Goal: Task Accomplishment & Management: Use online tool/utility

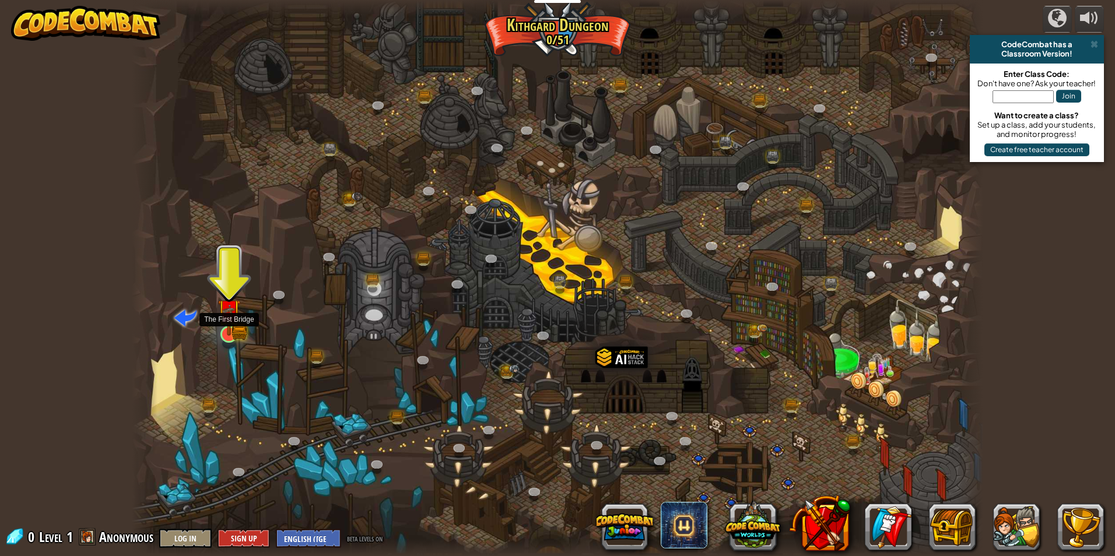
click at [233, 329] on img at bounding box center [228, 311] width 23 height 51
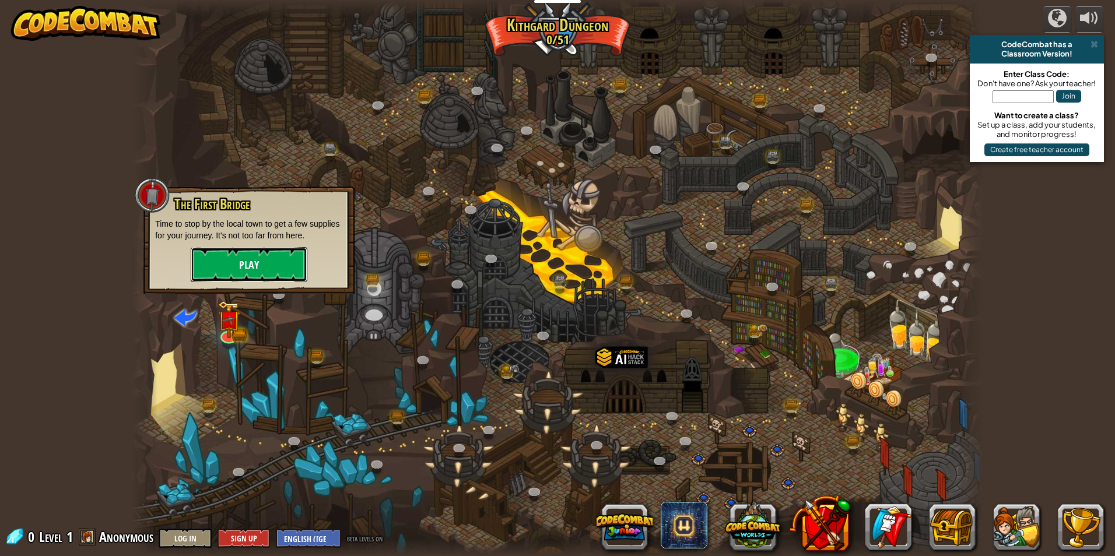
click at [245, 263] on button "Play" at bounding box center [249, 264] width 117 height 35
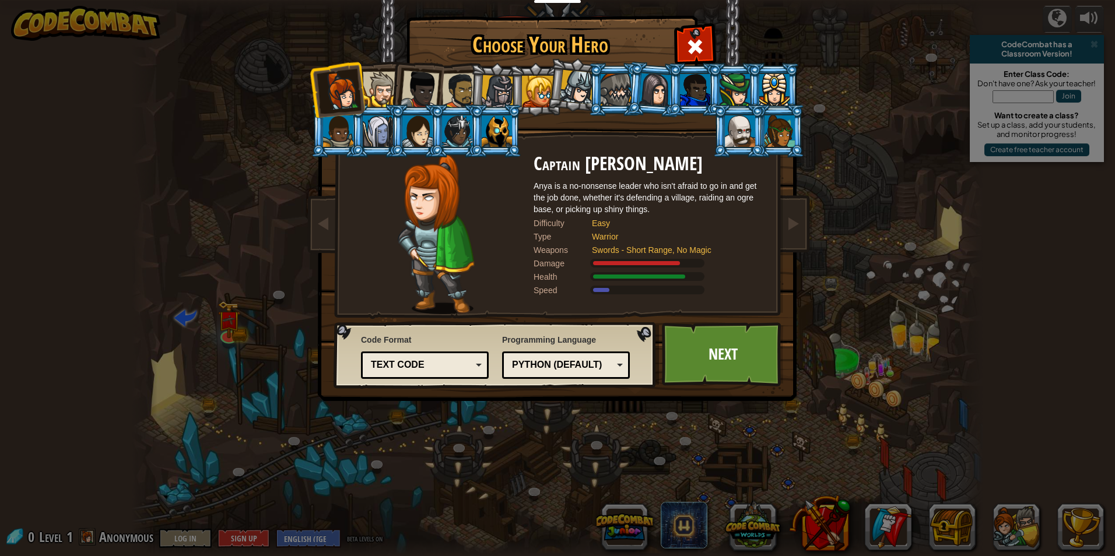
click at [578, 82] on div at bounding box center [577, 87] width 34 height 34
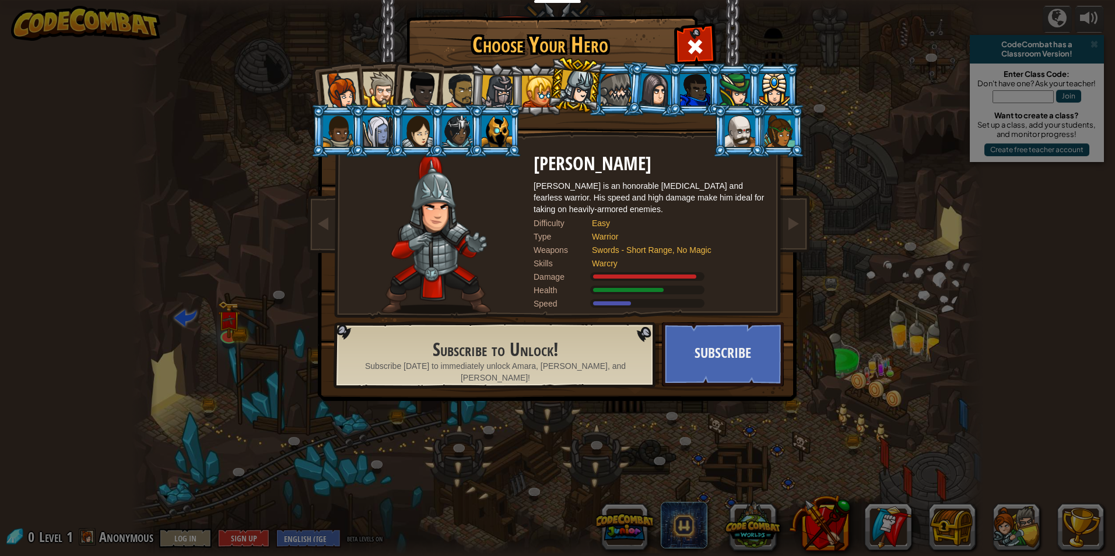
click at [380, 76] on div at bounding box center [381, 90] width 36 height 36
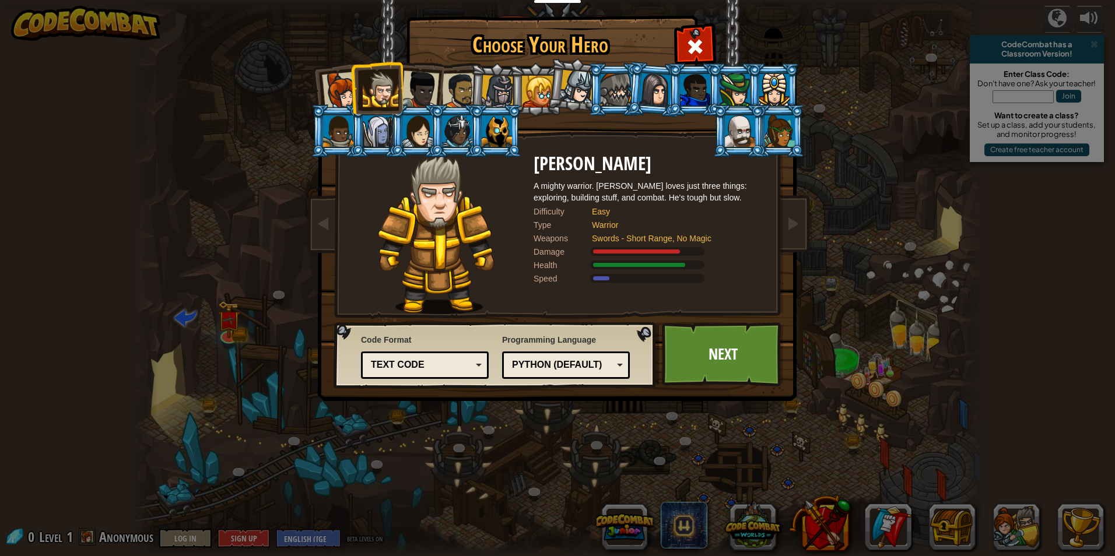
click at [409, 79] on div at bounding box center [420, 90] width 38 height 38
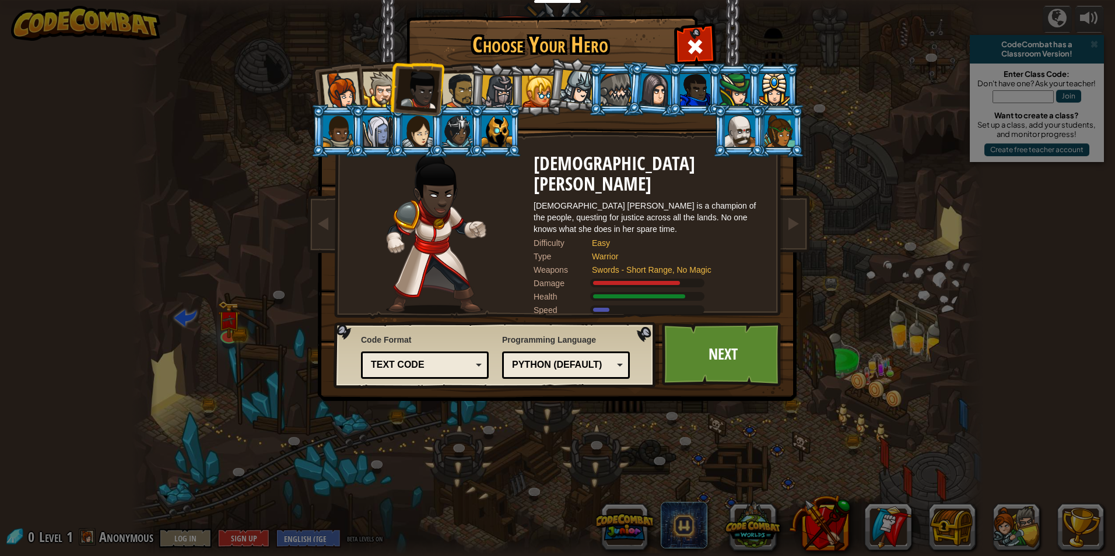
click at [564, 90] on div at bounding box center [577, 87] width 34 height 34
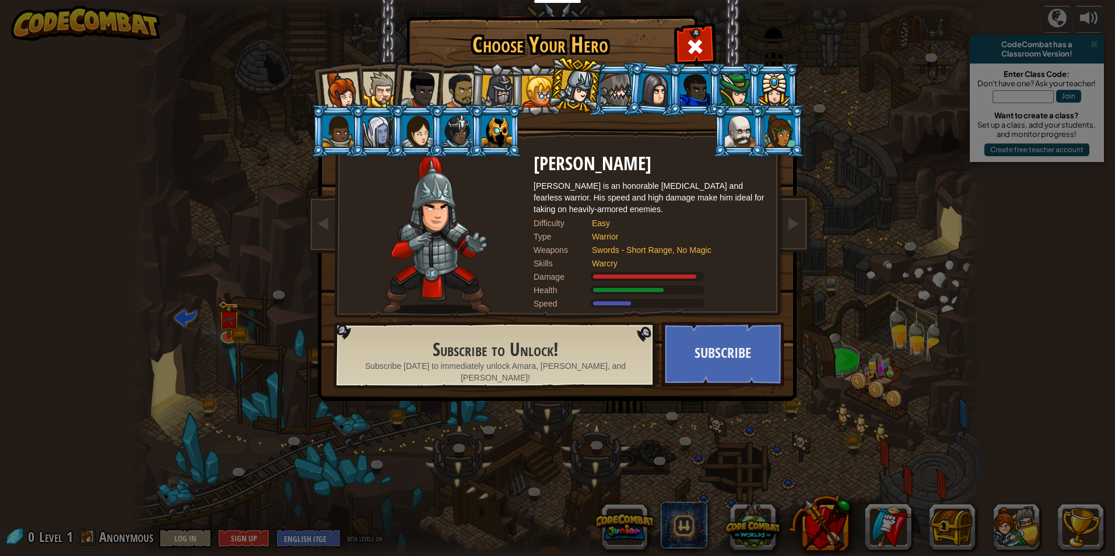
click at [528, 75] on li at bounding box center [535, 89] width 52 height 53
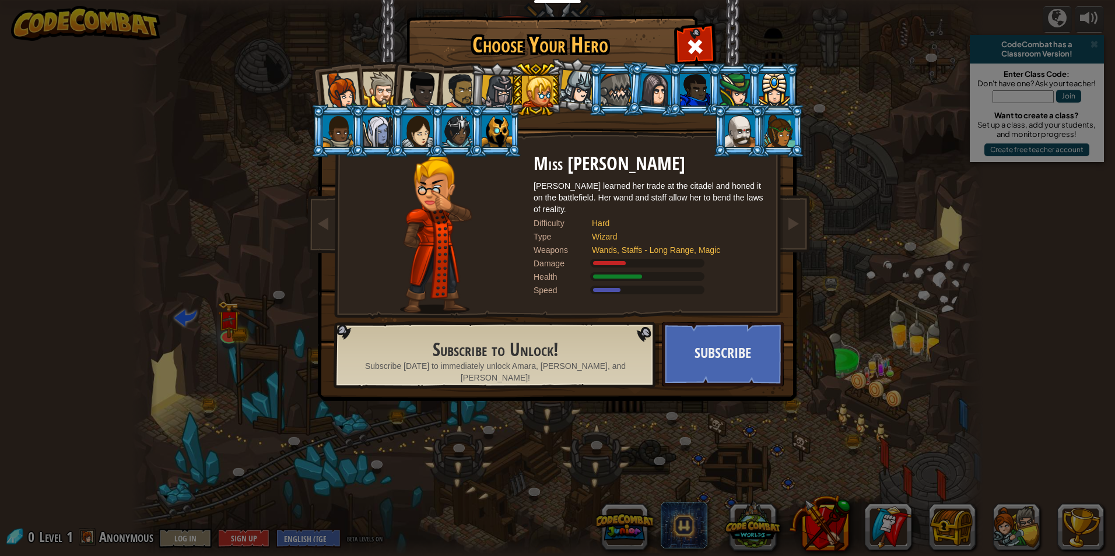
click at [505, 83] on div at bounding box center [497, 91] width 33 height 33
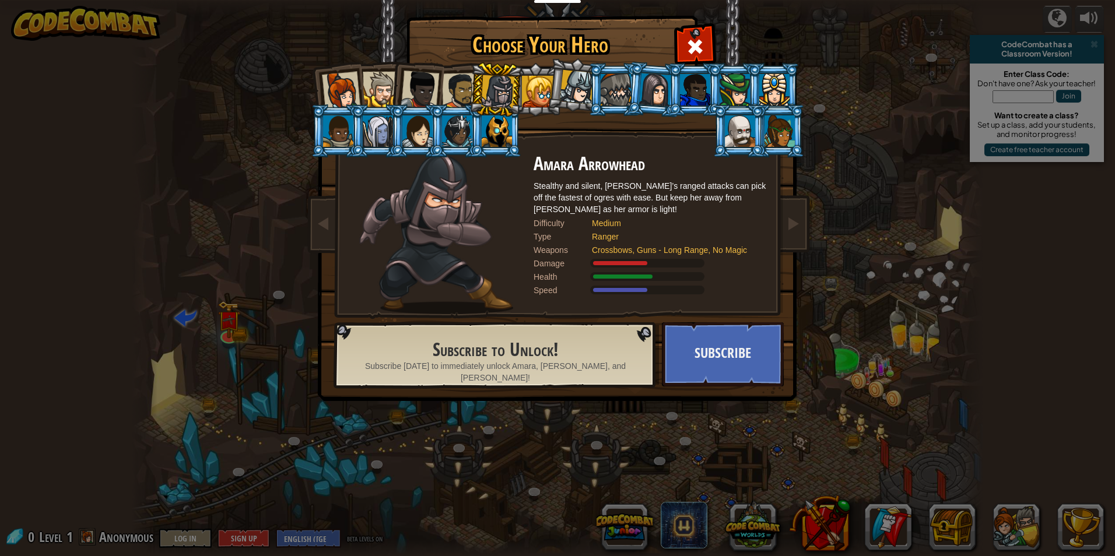
click at [463, 87] on div at bounding box center [460, 91] width 36 height 36
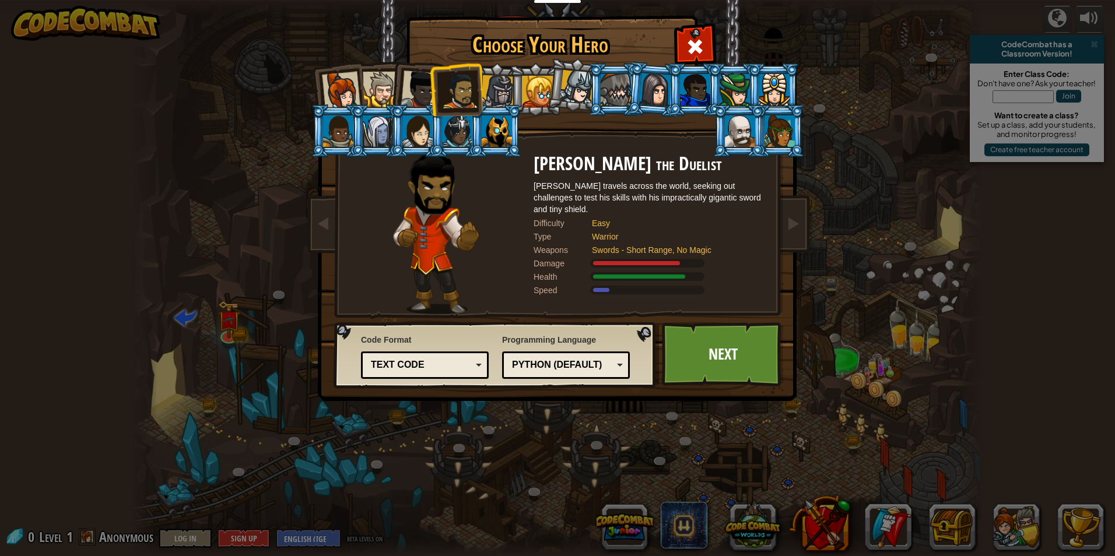
click at [588, 361] on div "Python (Default)" at bounding box center [562, 365] width 101 height 13
click at [683, 351] on link "Next" at bounding box center [723, 354] width 122 height 64
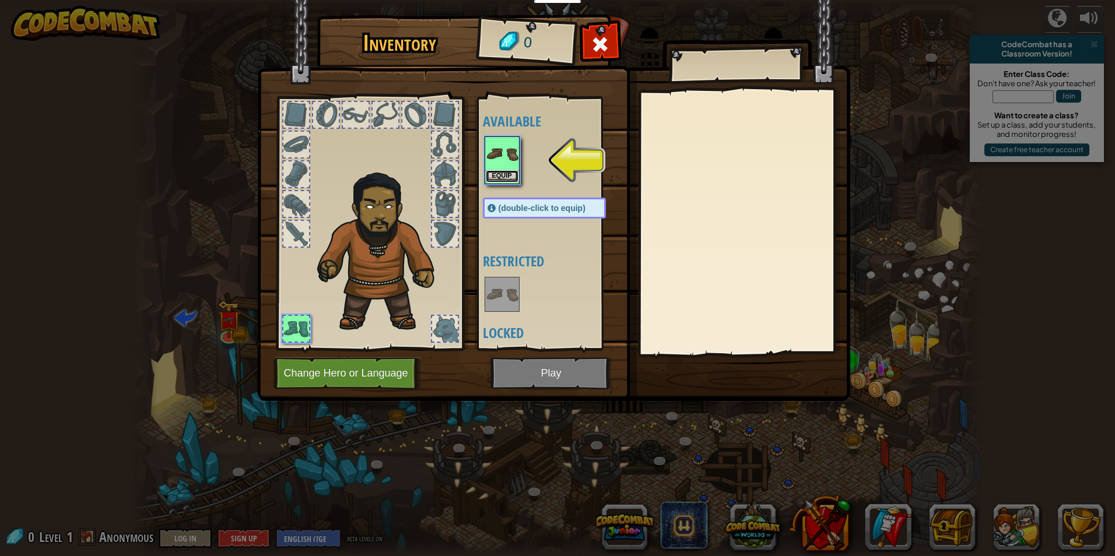
click at [510, 173] on button "Equip" at bounding box center [502, 176] width 33 height 12
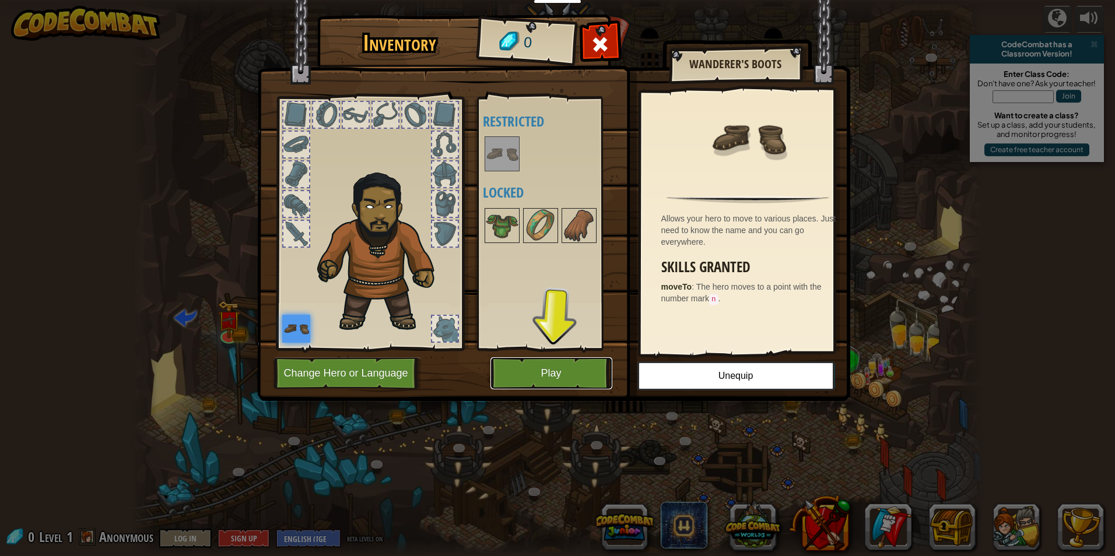
click at [547, 371] on button "Play" at bounding box center [551, 373] width 122 height 32
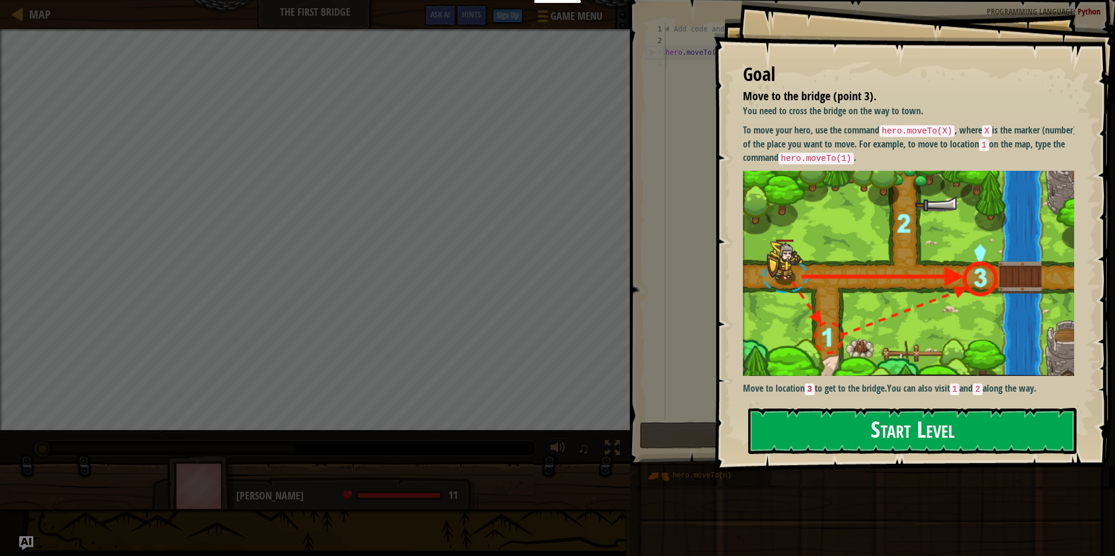
click at [887, 439] on button "Start Level" at bounding box center [912, 431] width 328 height 46
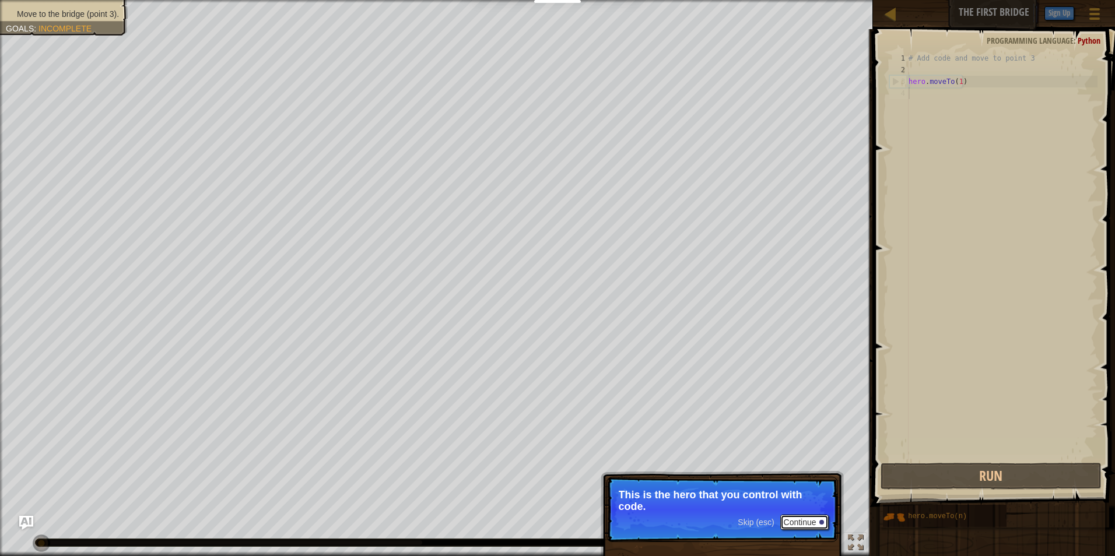
click at [795, 526] on button "Continue" at bounding box center [804, 522] width 48 height 15
click at [800, 513] on p "Skip (esc) Continue Get to the bridge by going to point 3 on the" at bounding box center [721, 510] width 231 height 66
click at [729, 522] on p "Skip (esc) Continue Get to the bridge by going to point 3 on the map." at bounding box center [721, 510] width 231 height 66
click at [756, 520] on span "Skip (esc)" at bounding box center [756, 523] width 36 height 9
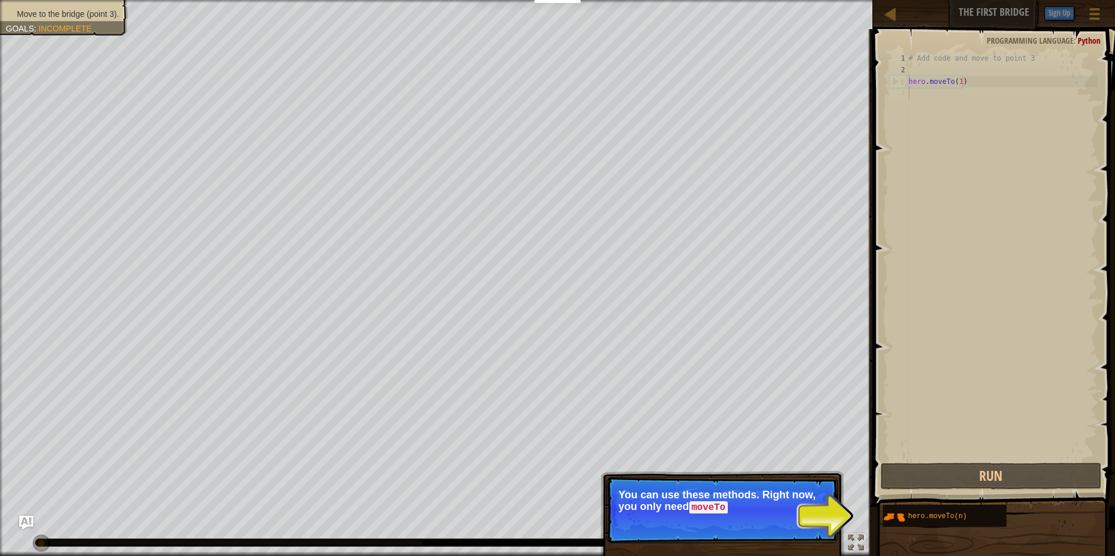
click at [823, 518] on p "Skip (esc) Continue You can use these methods. Right now, you only need moveTo" at bounding box center [721, 510] width 231 height 66
click at [841, 516] on div "Skip (esc) Continue You can use these methods. Right now, you only need moveTo ." at bounding box center [722, 563] width 243 height 173
click at [789, 521] on button "Continue" at bounding box center [804, 523] width 48 height 15
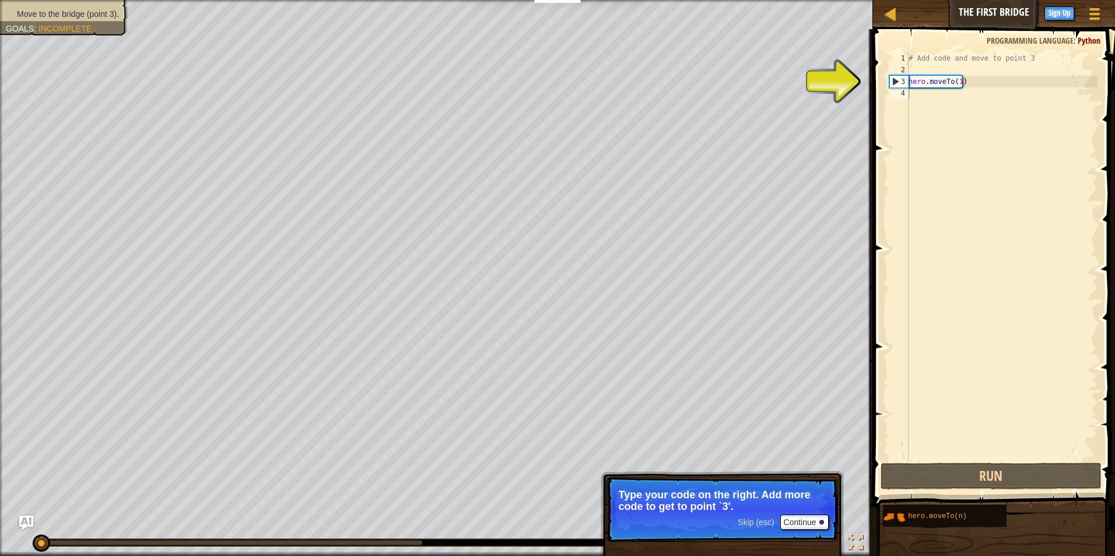
click at [888, 80] on div "1 2 3 4 # Add code and move to point 3 hero . moveTo ( 1 ) הההההההההההההההההההה…" at bounding box center [992, 256] width 210 height 408
click at [893, 79] on div "3" at bounding box center [899, 82] width 19 height 12
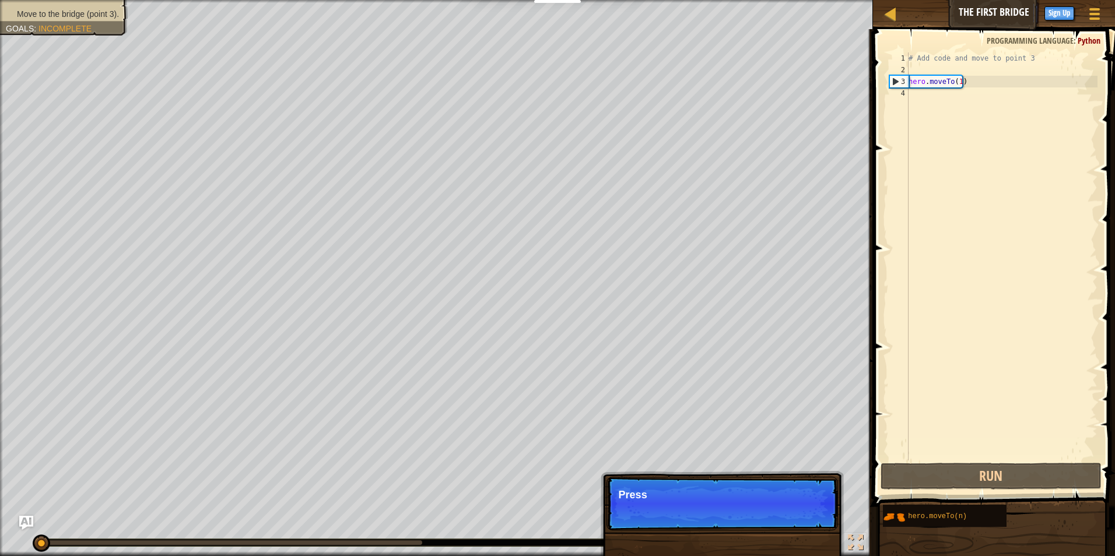
click at [762, 521] on p "Skip (esc) Continue Press" at bounding box center [721, 504] width 231 height 54
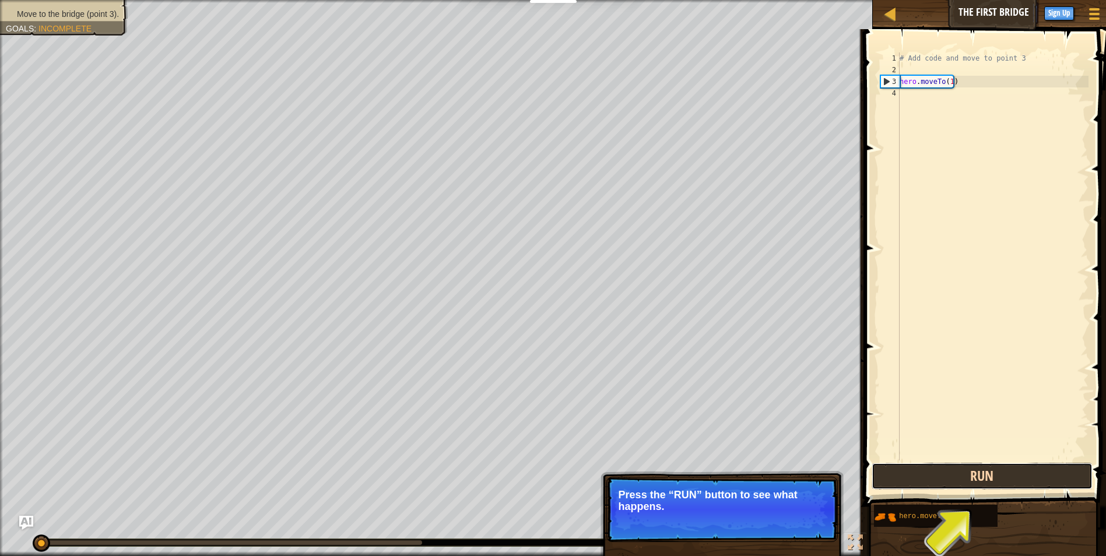
click at [938, 475] on button "Run" at bounding box center [983, 476] width 222 height 27
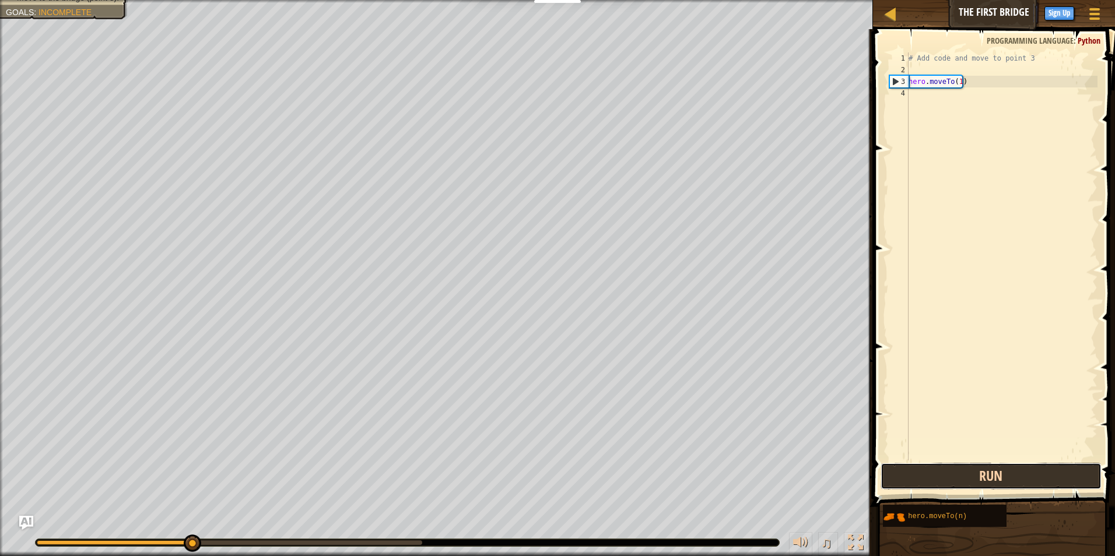
click at [938, 479] on button "Run" at bounding box center [991, 476] width 222 height 27
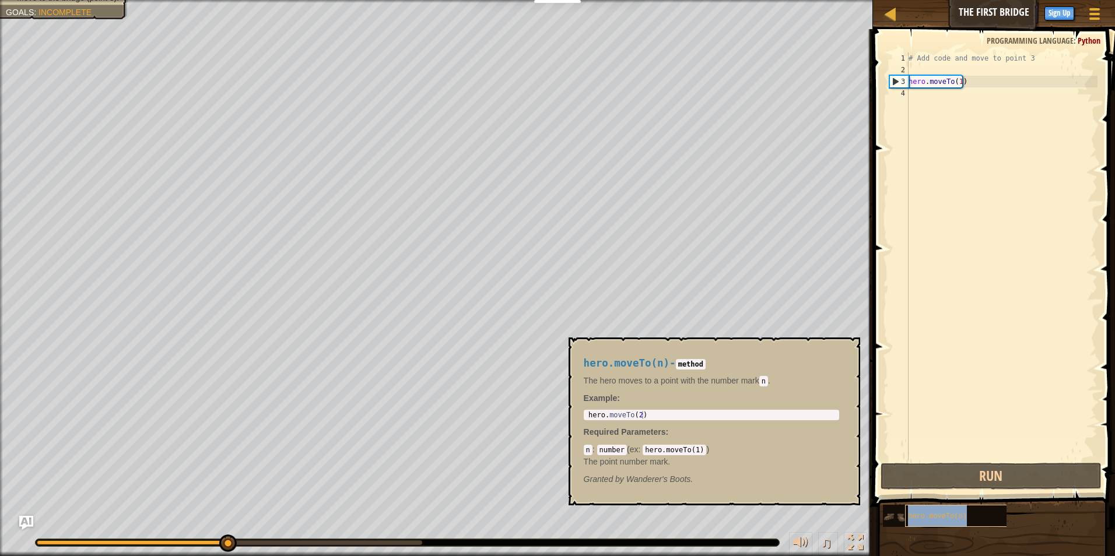
click at [921, 514] on span "hero.moveTo(n)" at bounding box center [937, 516] width 59 height 8
click at [688, 382] on p "The hero moves to a point with the number [PERSON_NAME]" at bounding box center [711, 381] width 255 height 12
click at [736, 357] on div "hero.moveTo(n) - method The hero moves to a point with the number [PERSON_NAME]…" at bounding box center [711, 421] width 272 height 149
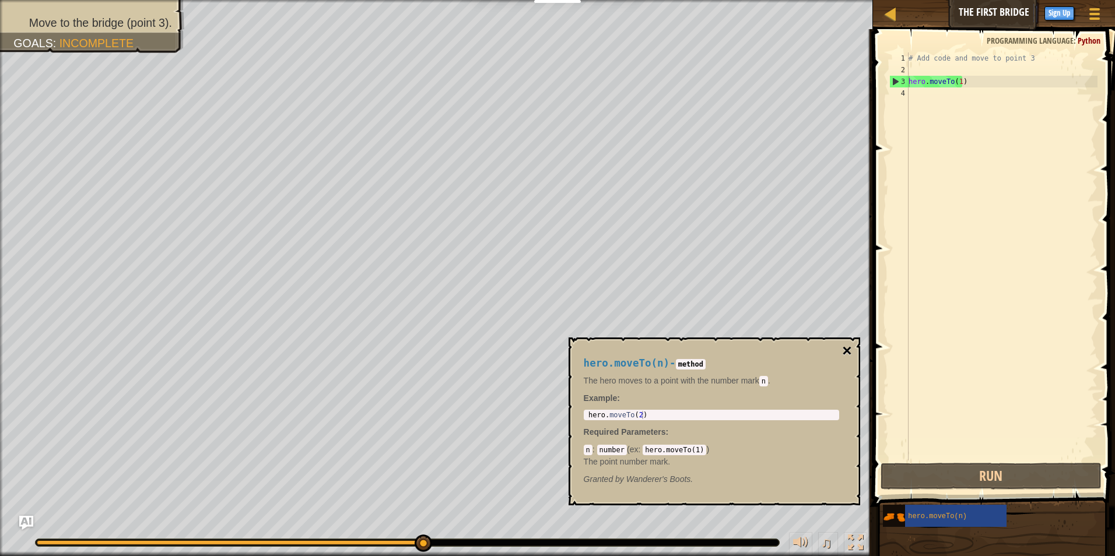
click at [844, 352] on button "×" at bounding box center [846, 351] width 9 height 16
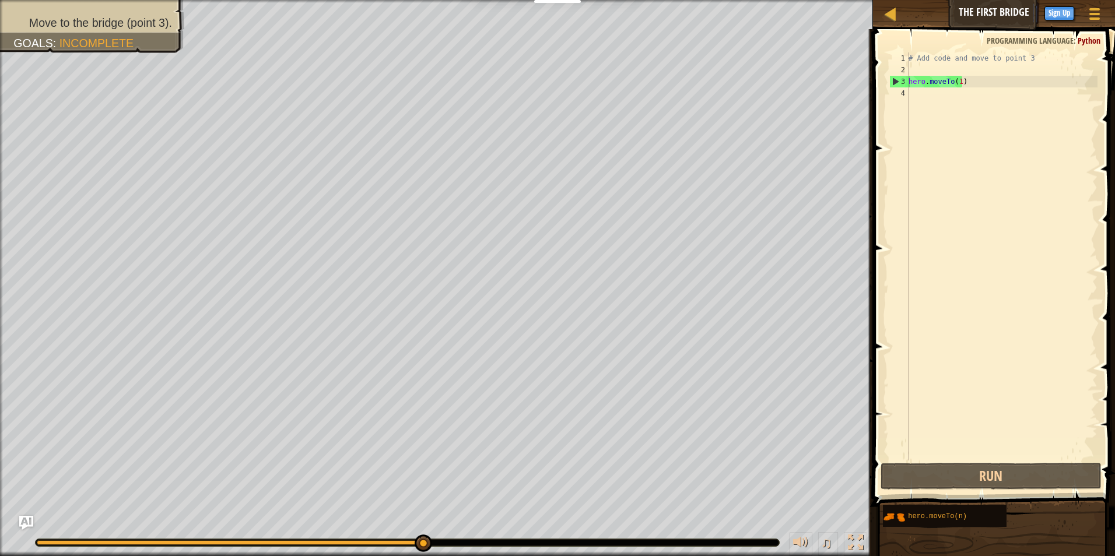
click at [957, 80] on div "# Add code and move to point 3 hero . moveTo ( 1 )" at bounding box center [1001, 267] width 191 height 431
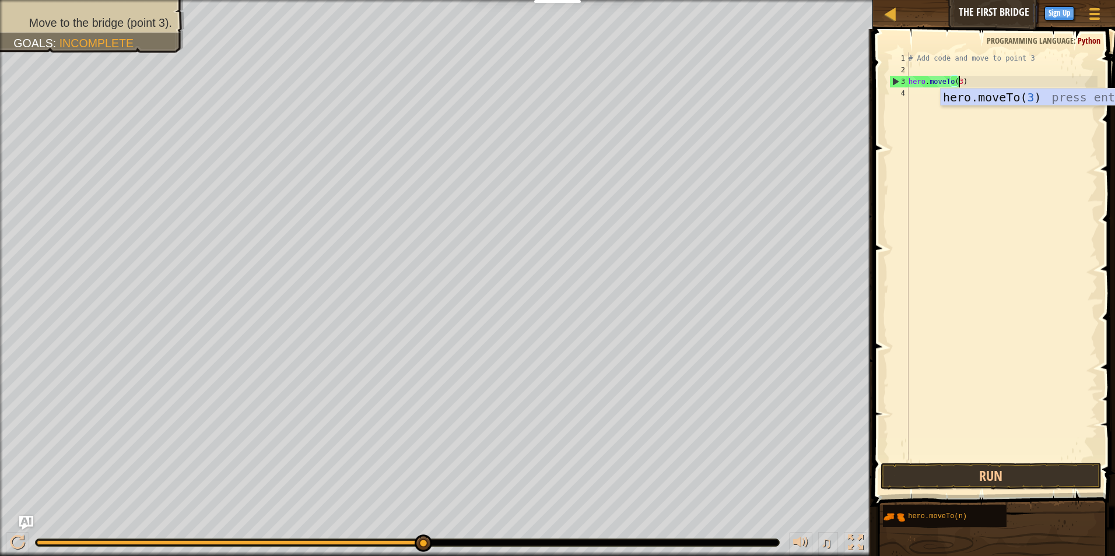
scroll to position [5, 3]
type textarea "hero.moveTo(3)"
click at [1033, 476] on button "Run" at bounding box center [991, 476] width 222 height 27
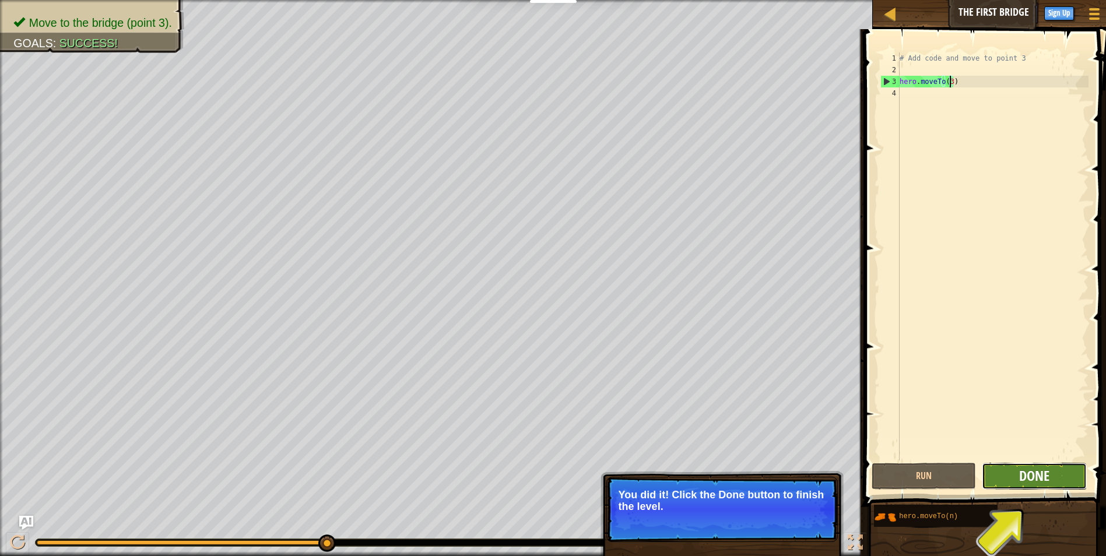
click at [1019, 474] on button "Done" at bounding box center [1034, 476] width 105 height 27
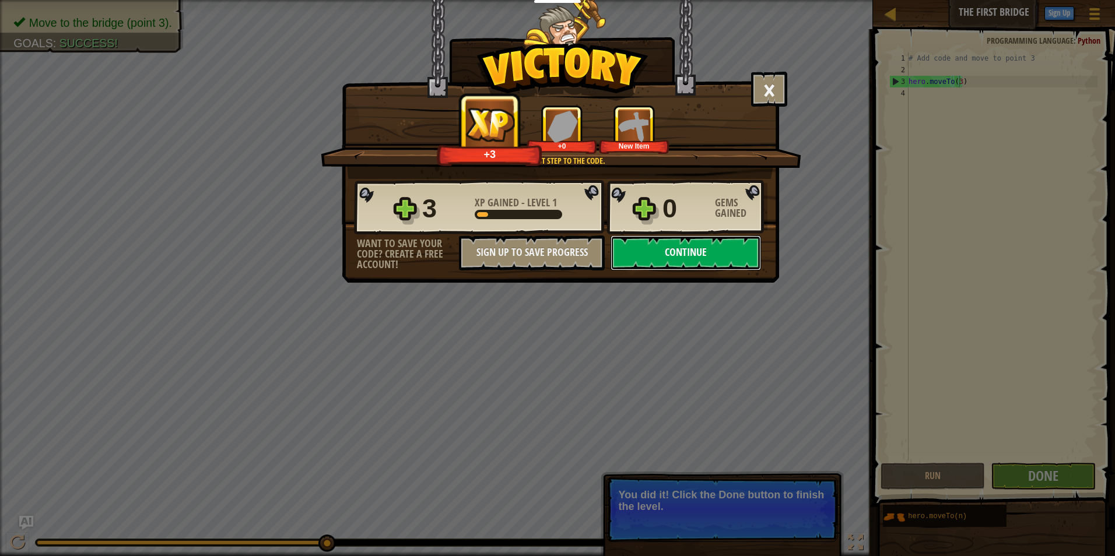
click at [683, 253] on button "Continue" at bounding box center [685, 253] width 150 height 35
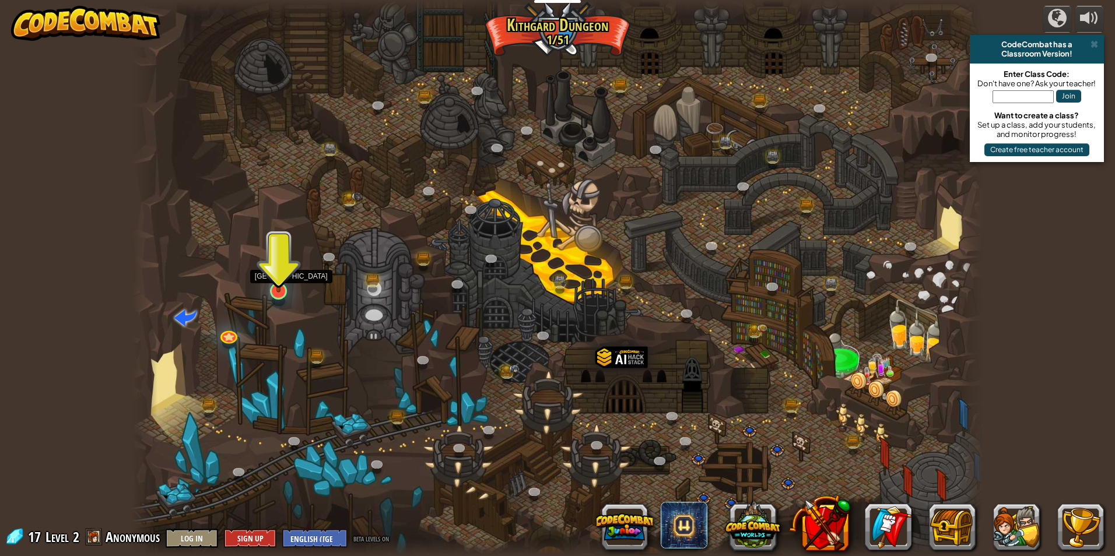
click at [285, 294] on div at bounding box center [278, 291] width 17 height 17
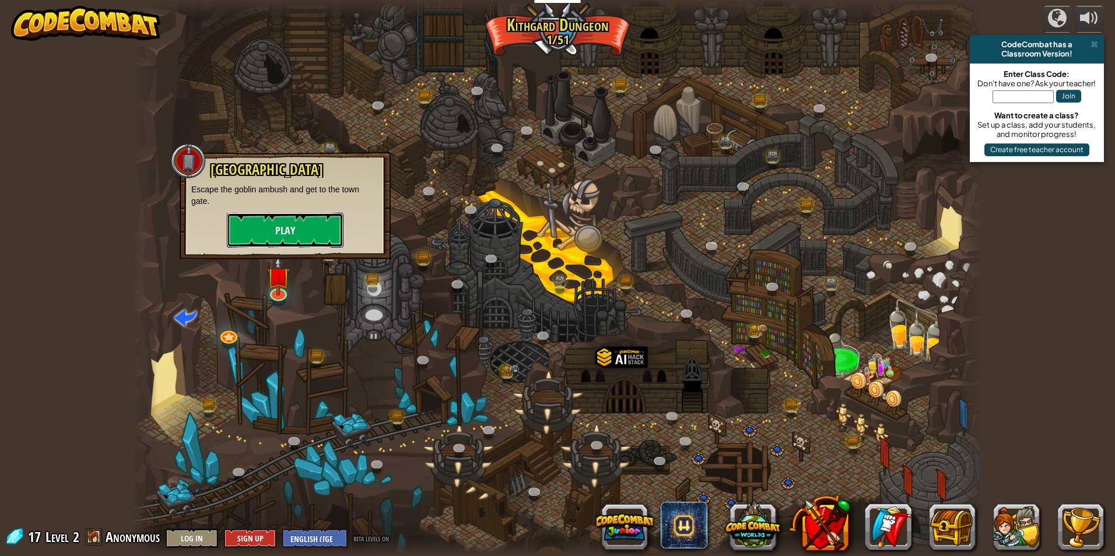
click at [319, 236] on button "Play" at bounding box center [285, 230] width 117 height 35
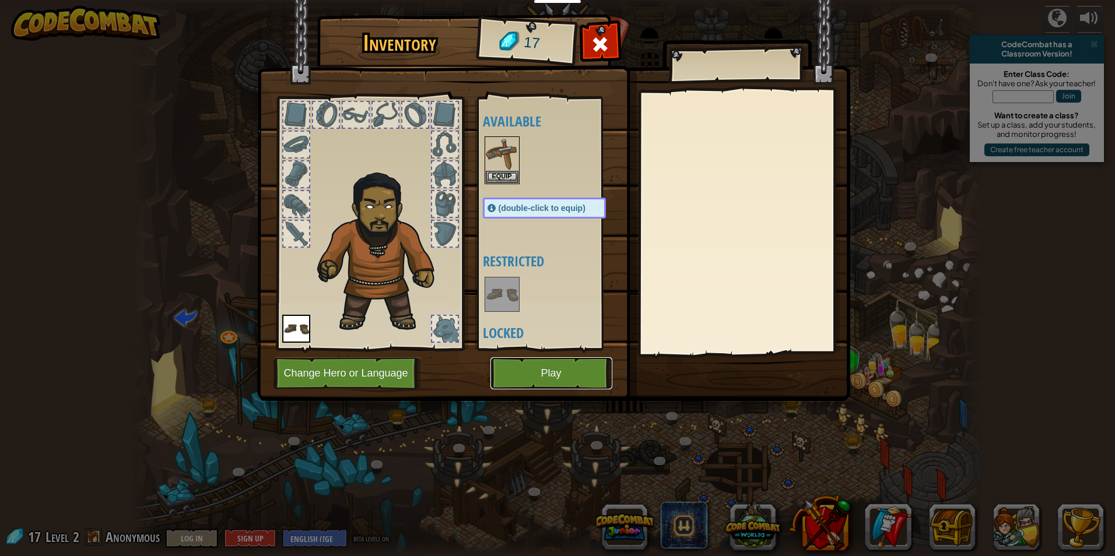
click at [554, 378] on button "Play" at bounding box center [551, 373] width 122 height 32
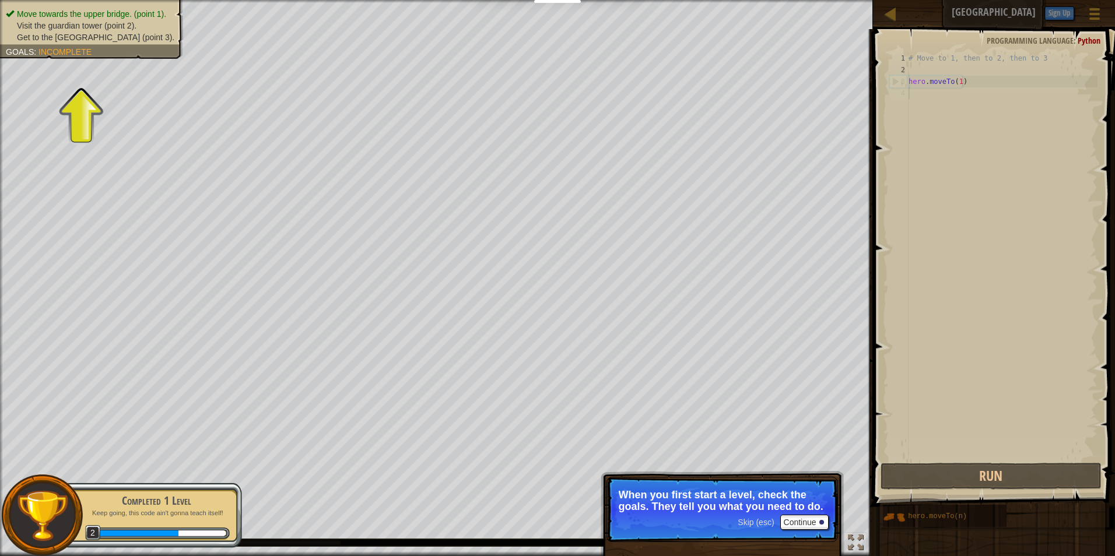
click at [763, 521] on span "Skip (esc)" at bounding box center [756, 522] width 36 height 9
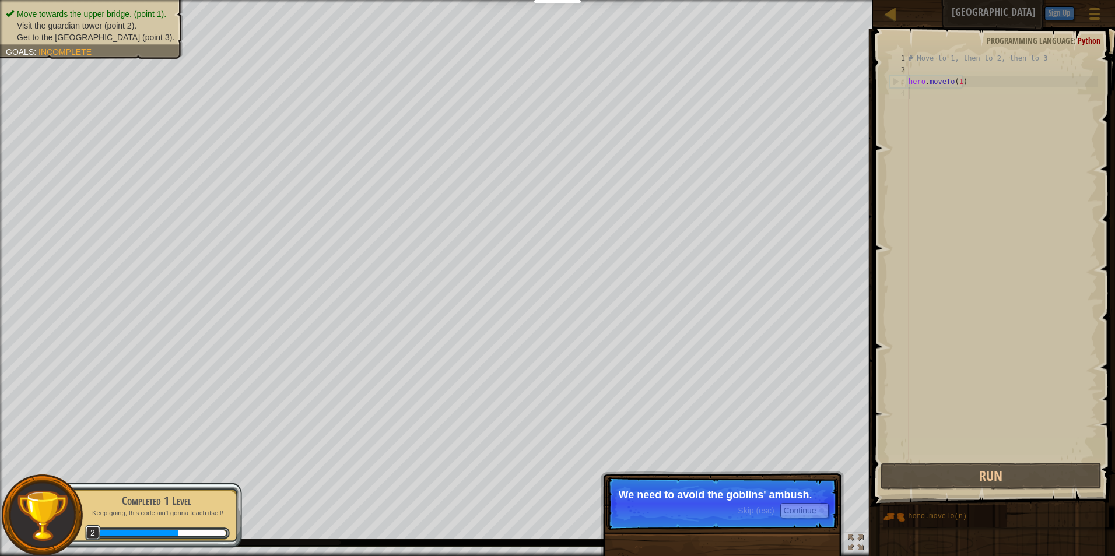
click at [779, 514] on div "Skip (esc) Continue" at bounding box center [783, 510] width 90 height 15
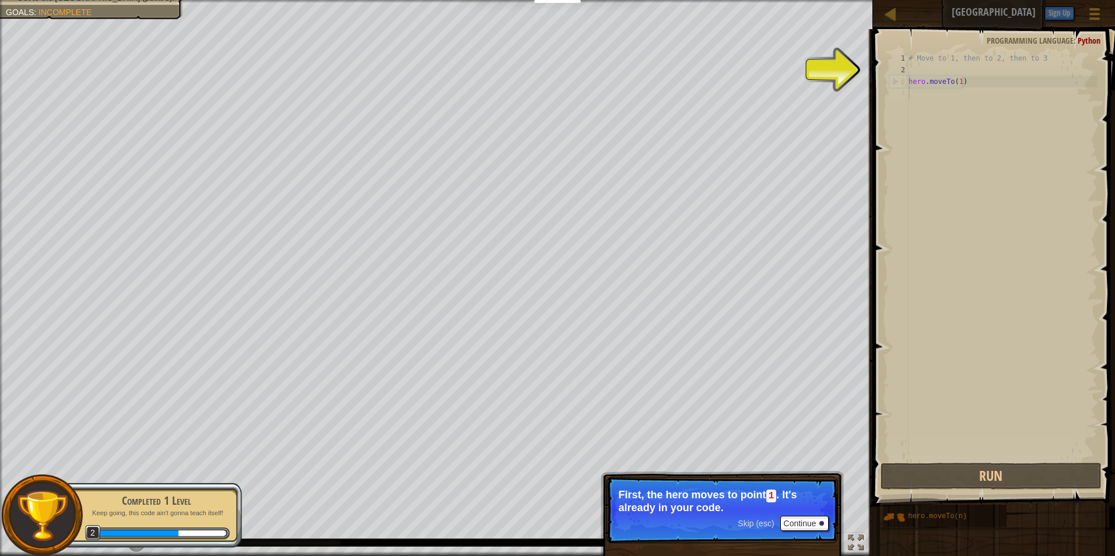
click at [762, 522] on span "Skip (esc)" at bounding box center [756, 523] width 36 height 9
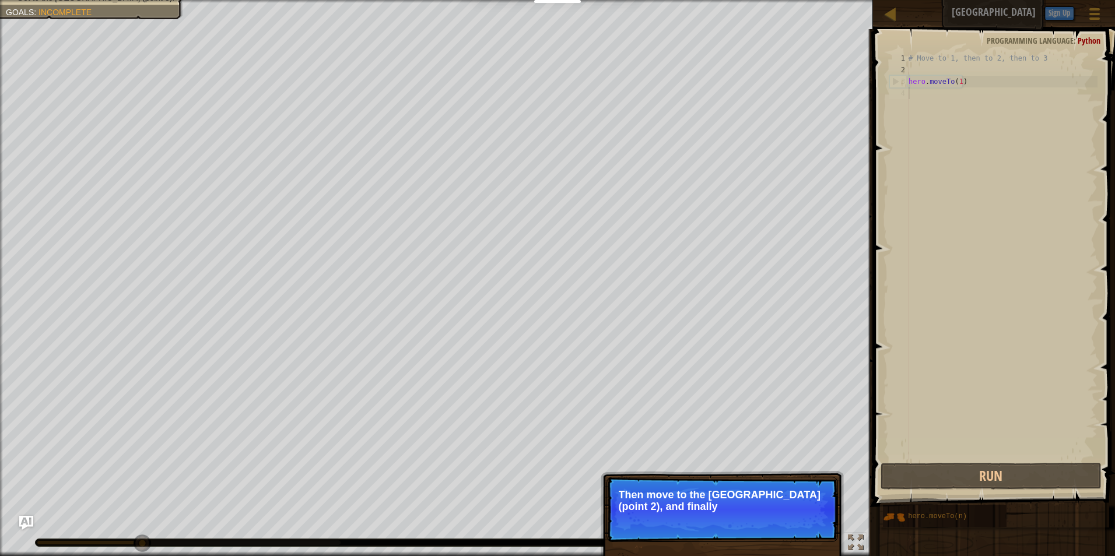
click at [761, 516] on p "Skip (esc) Continue Then move to the [GEOGRAPHIC_DATA] (point 2), and finally" at bounding box center [721, 509] width 231 height 65
click at [761, 515] on p "Skip (esc) Continue Then move to the [GEOGRAPHIC_DATA] (point 2), and finally t…" at bounding box center [721, 509] width 231 height 65
click at [788, 524] on button "Continue" at bounding box center [804, 522] width 48 height 15
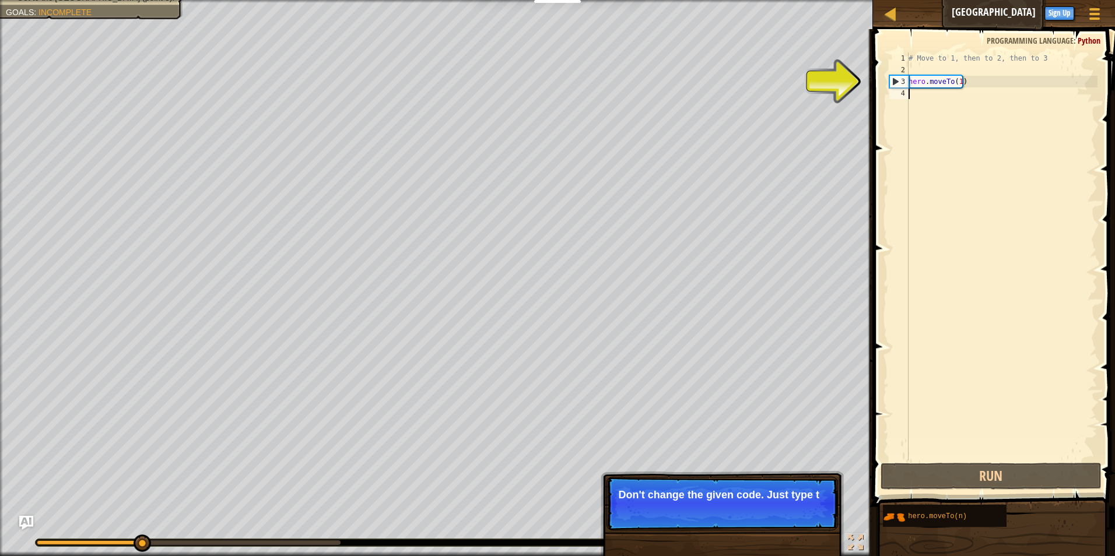
click at [757, 520] on p "Skip (esc) Continue Don't change the given code. Just type t" at bounding box center [721, 504] width 231 height 54
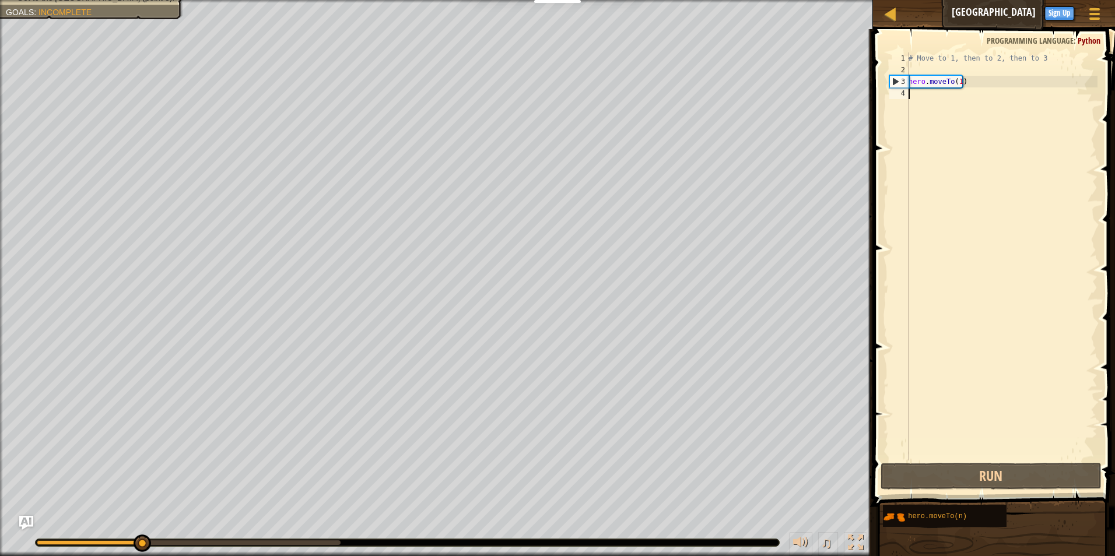
click at [752, 525] on div "Move towards the upper bridge. (point 1). Visit the [GEOGRAPHIC_DATA] (point 2)…" at bounding box center [557, 278] width 1115 height 556
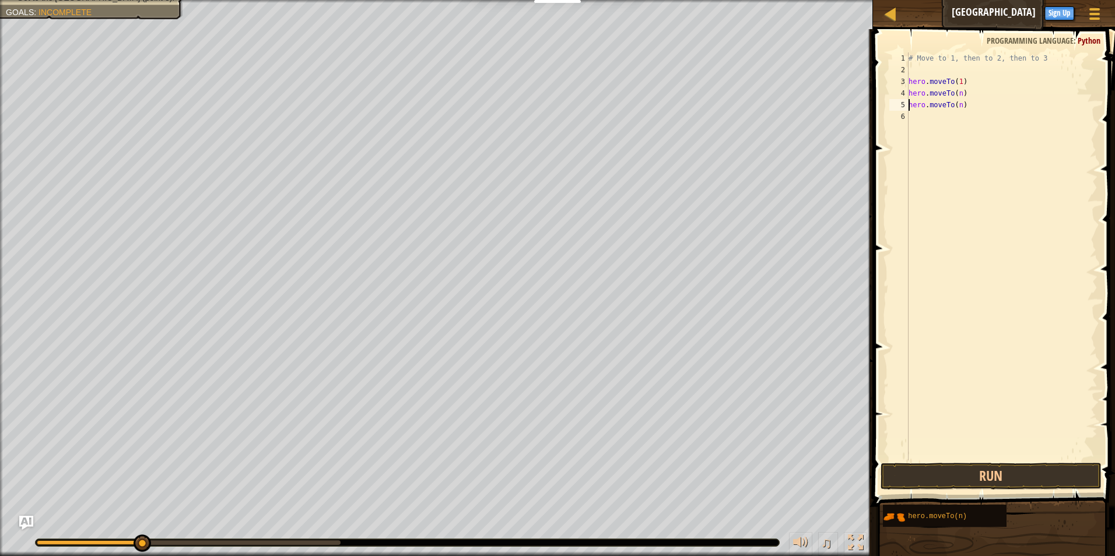
click at [961, 92] on div "# Move to 1, then to 2, then to 3 hero . moveTo ( 1 ) hero . moveTo ( n ) hero …" at bounding box center [1001, 267] width 191 height 431
click at [959, 90] on div "# Move to 1, then to 2, then to 3 hero . moveTo ( 1 ) hero . moveTo ( n ) hero …" at bounding box center [1001, 267] width 191 height 431
click at [983, 100] on div "hero.moveTo( 3 ) press enter" at bounding box center [1050, 126] width 220 height 52
drag, startPoint x: 974, startPoint y: 105, endPoint x: 905, endPoint y: 111, distance: 69.1
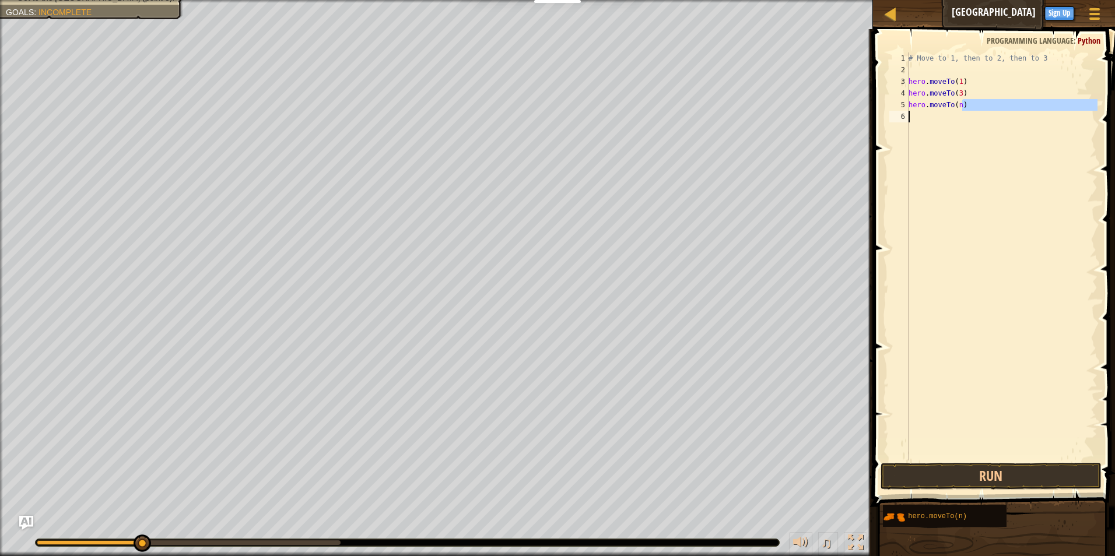
click at [905, 111] on div "hero.moveTo(3) 1 2 3 4 5 6 # Move to 1, then to 2, then to 3 hero . moveTo ( 1 …" at bounding box center [992, 256] width 210 height 408
type textarea "hero.moveTo(n)"
drag, startPoint x: 910, startPoint y: 105, endPoint x: 991, endPoint y: 100, distance: 81.8
click at [991, 100] on div "# Move to 1, then to 2, then to 3 hero . moveTo ( 1 ) hero . moveTo ( 3 ) hero …" at bounding box center [1001, 267] width 191 height 431
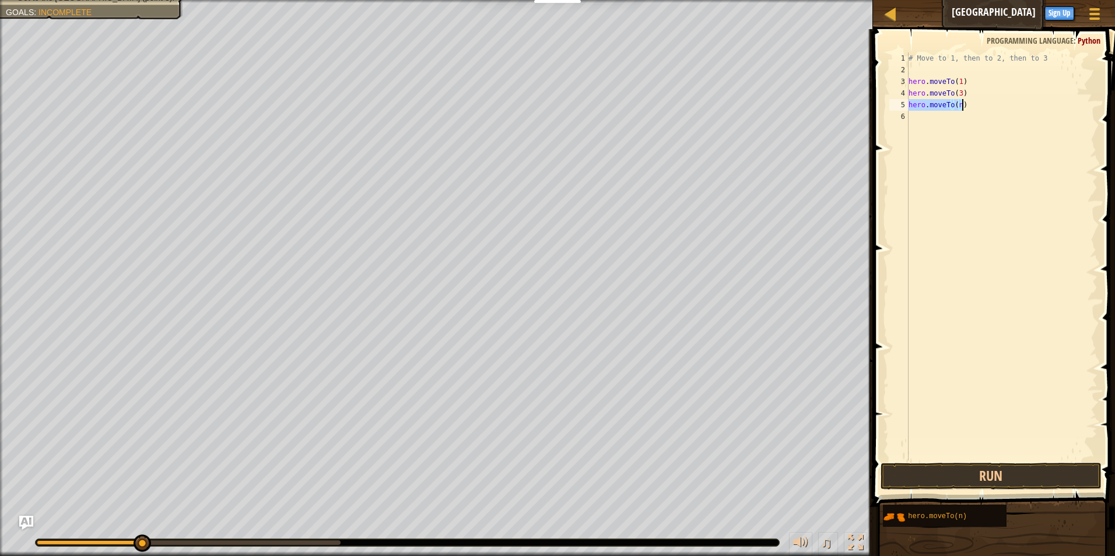
scroll to position [5, 0]
click at [1006, 470] on button "Run" at bounding box center [991, 476] width 222 height 27
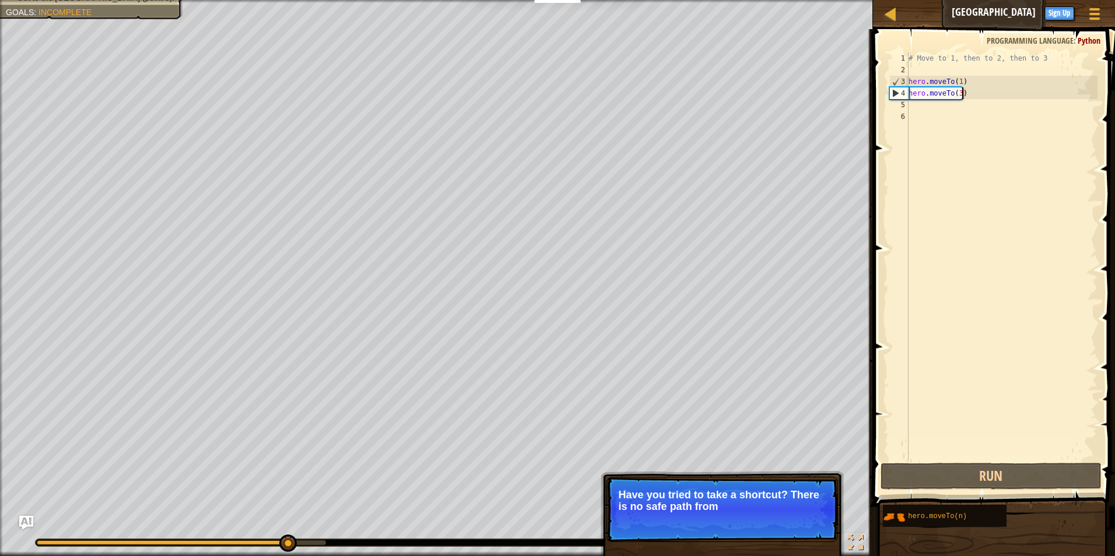
click at [961, 97] on div "# Move to 1, then to 2, then to 3 hero . moveTo ( 1 ) hero . moveTo ( 3 )" at bounding box center [1001, 267] width 191 height 431
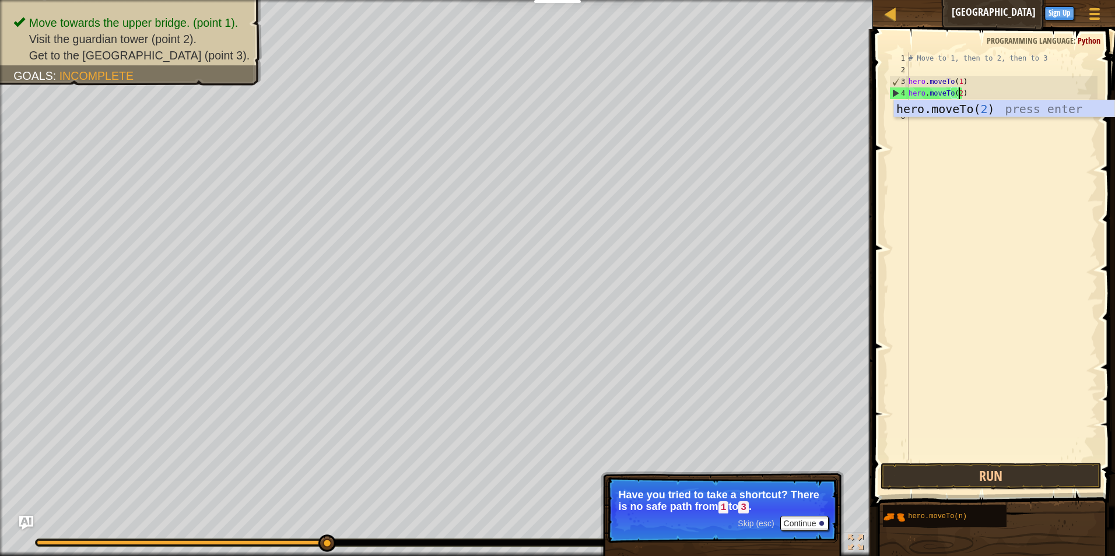
scroll to position [5, 3]
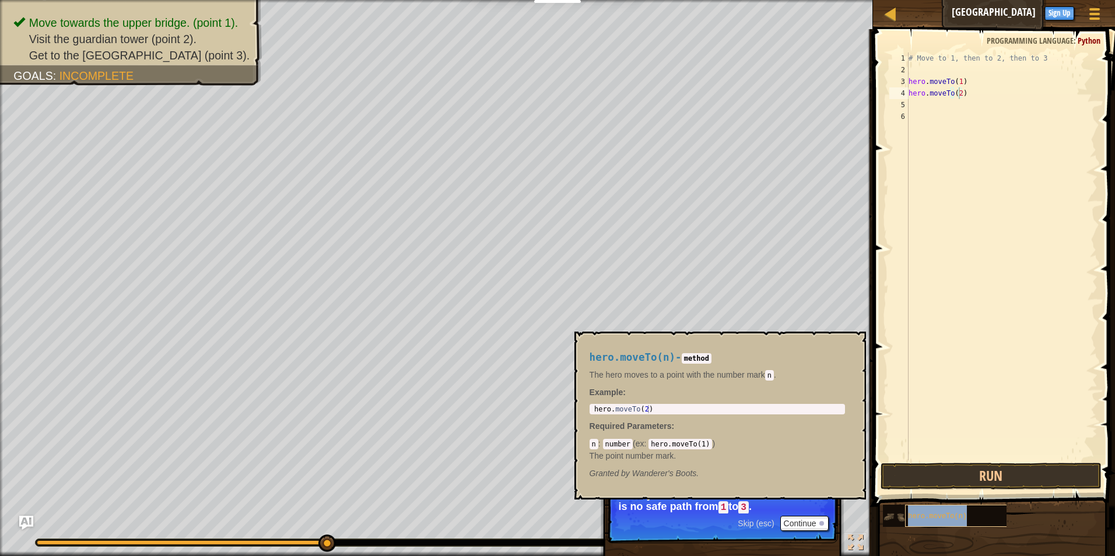
click at [933, 513] on span "hero.moveTo(n)" at bounding box center [937, 516] width 59 height 8
click at [929, 514] on span "hero.moveTo(n)" at bounding box center [937, 516] width 59 height 8
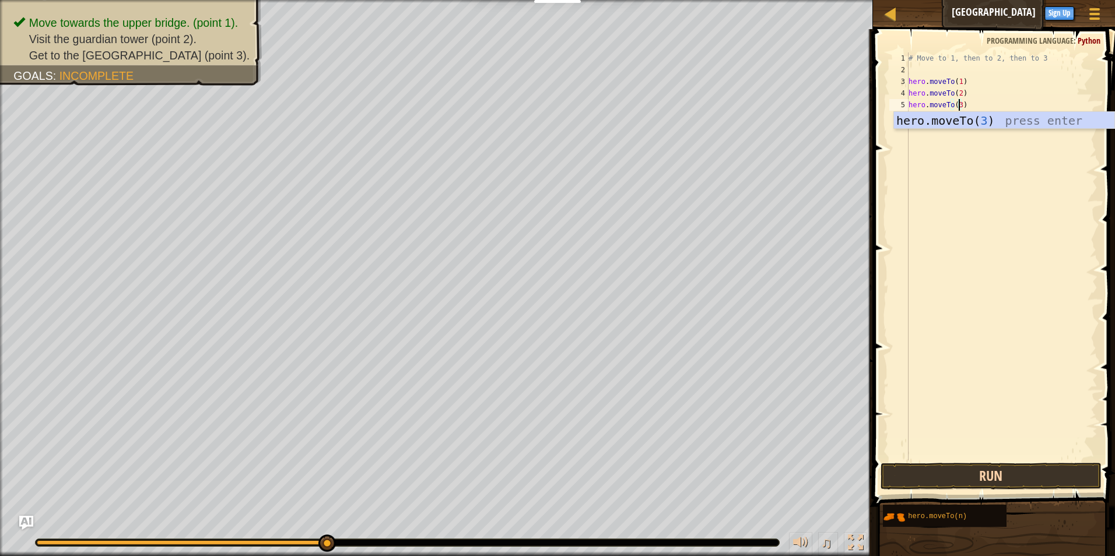
type textarea "hero.moveTo(3)"
click at [973, 469] on button "Run" at bounding box center [991, 476] width 222 height 27
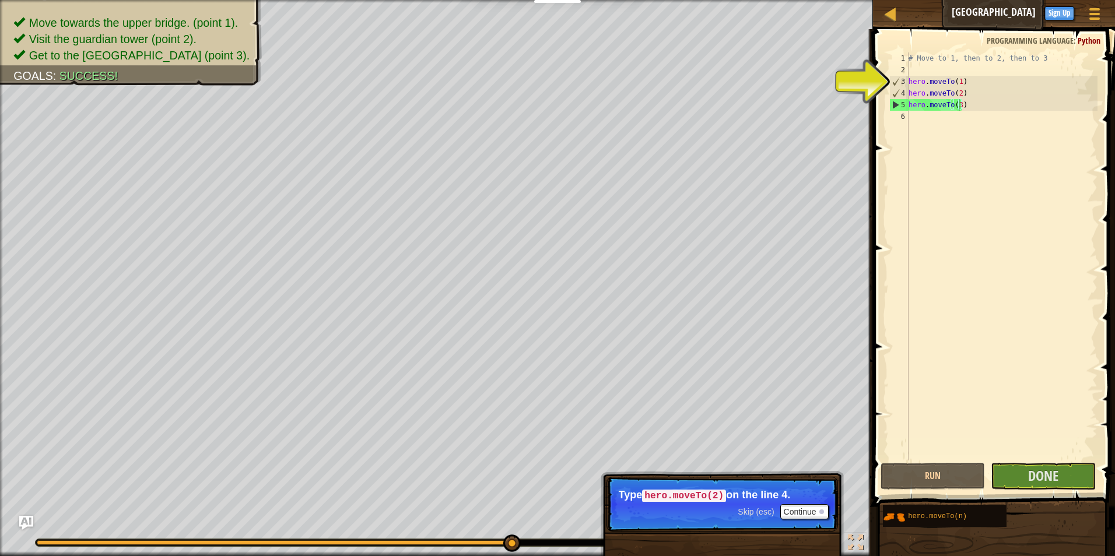
click at [757, 512] on span "Skip (esc)" at bounding box center [756, 511] width 36 height 9
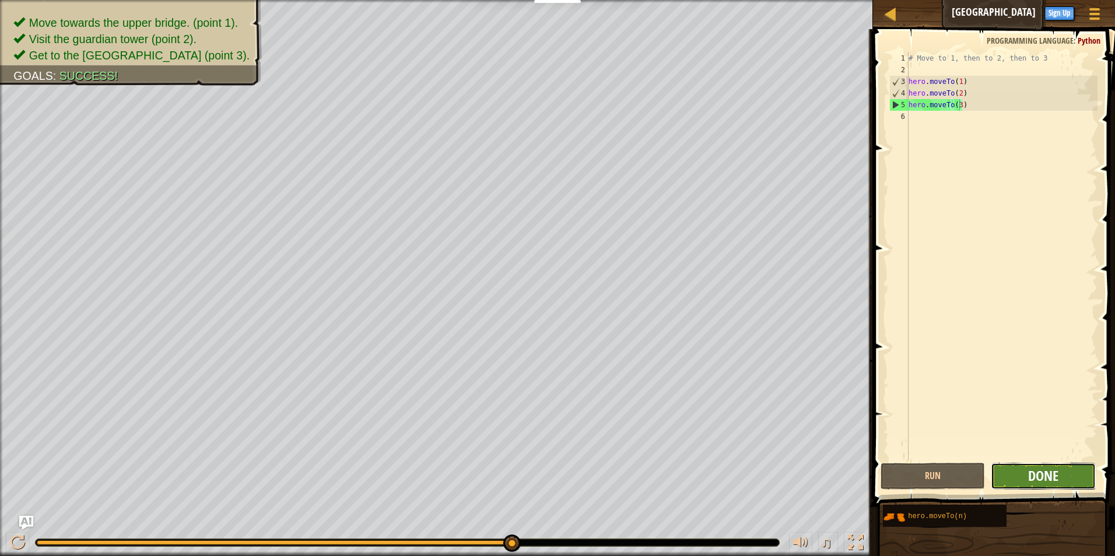
click at [1043, 476] on span "Done" at bounding box center [1043, 475] width 30 height 19
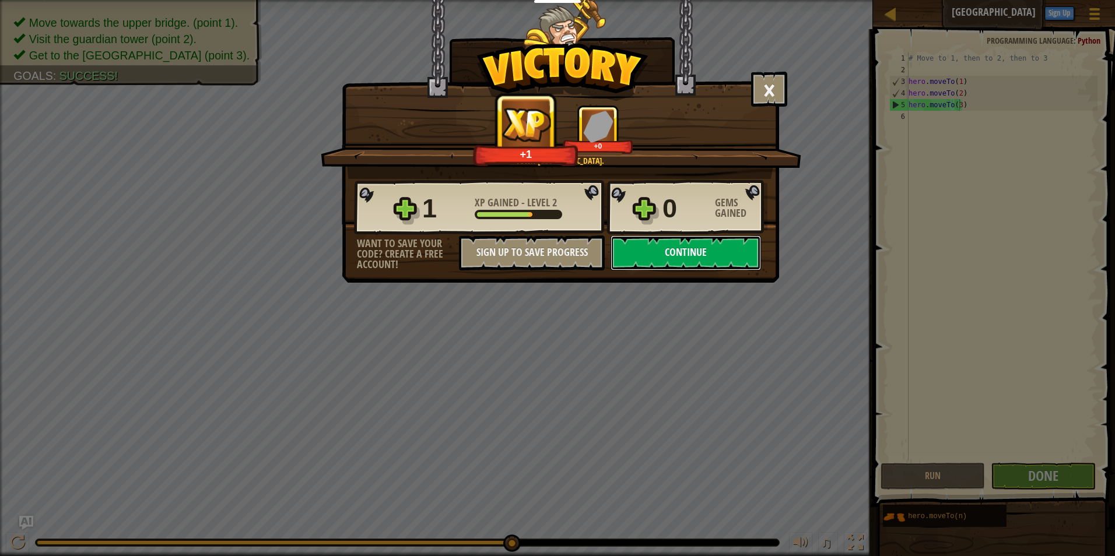
click at [673, 252] on button "Continue" at bounding box center [685, 253] width 150 height 35
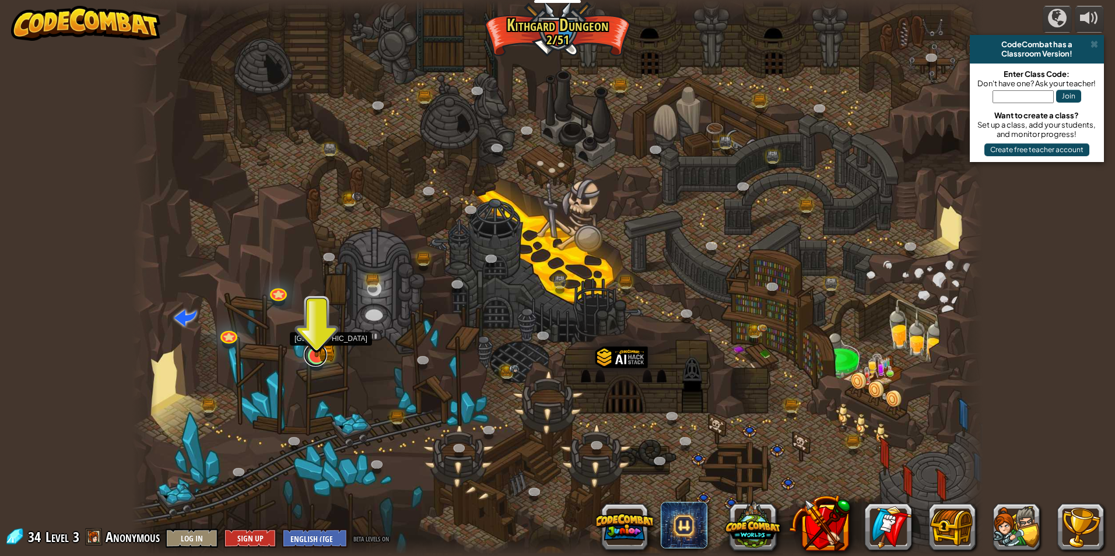
click at [324, 357] on link at bounding box center [315, 354] width 23 height 23
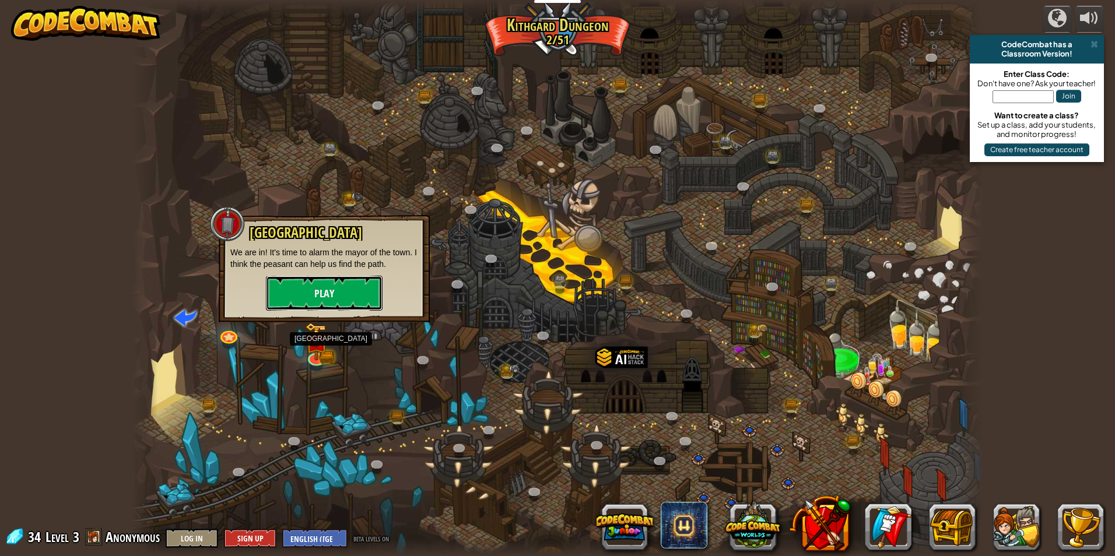
click at [327, 298] on button "Play" at bounding box center [324, 293] width 117 height 35
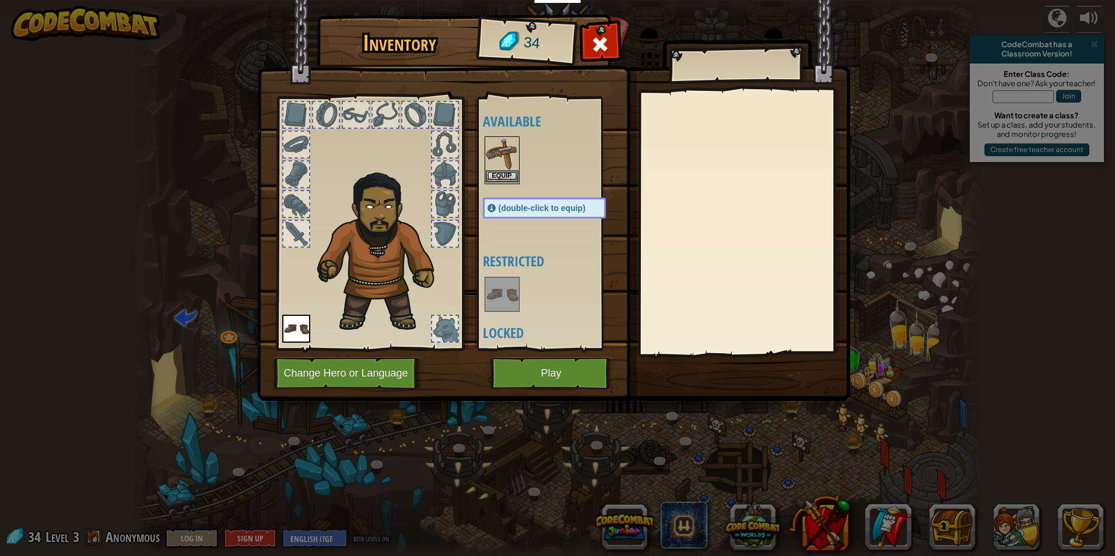
click at [500, 167] on img at bounding box center [502, 154] width 33 height 33
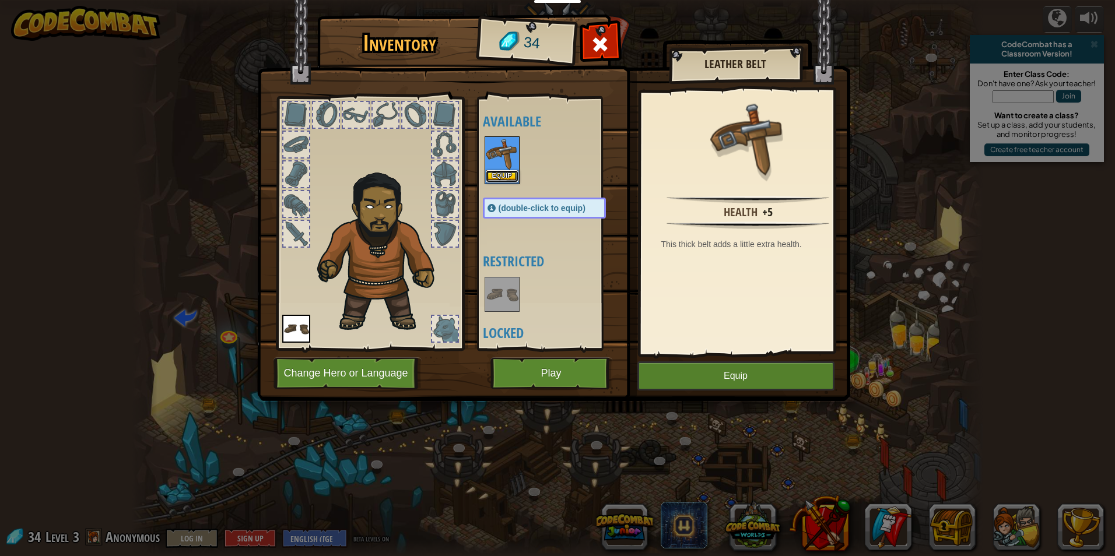
click at [497, 171] on button "Equip" at bounding box center [502, 176] width 33 height 12
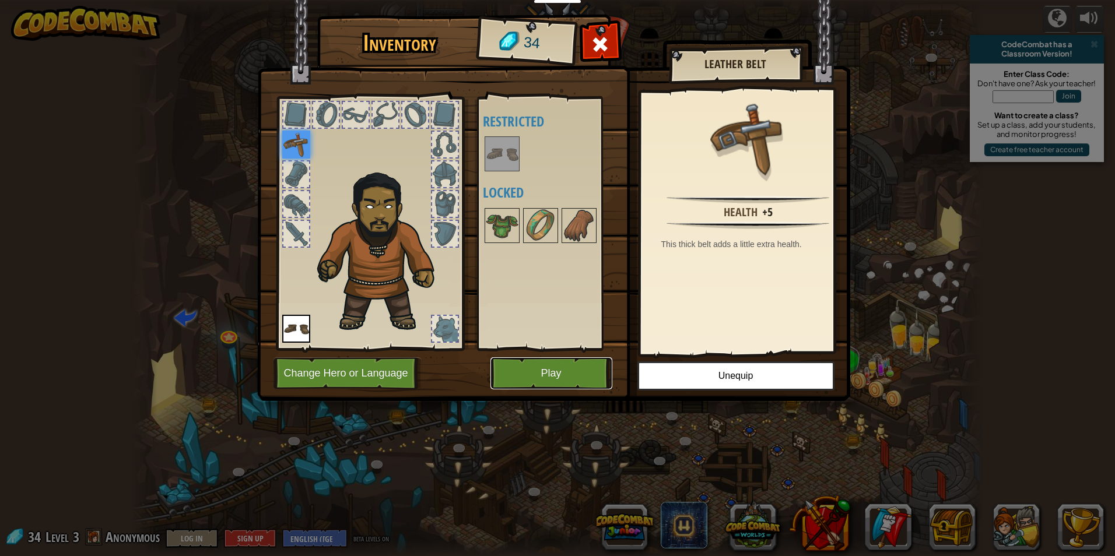
click at [567, 386] on button "Play" at bounding box center [551, 373] width 122 height 32
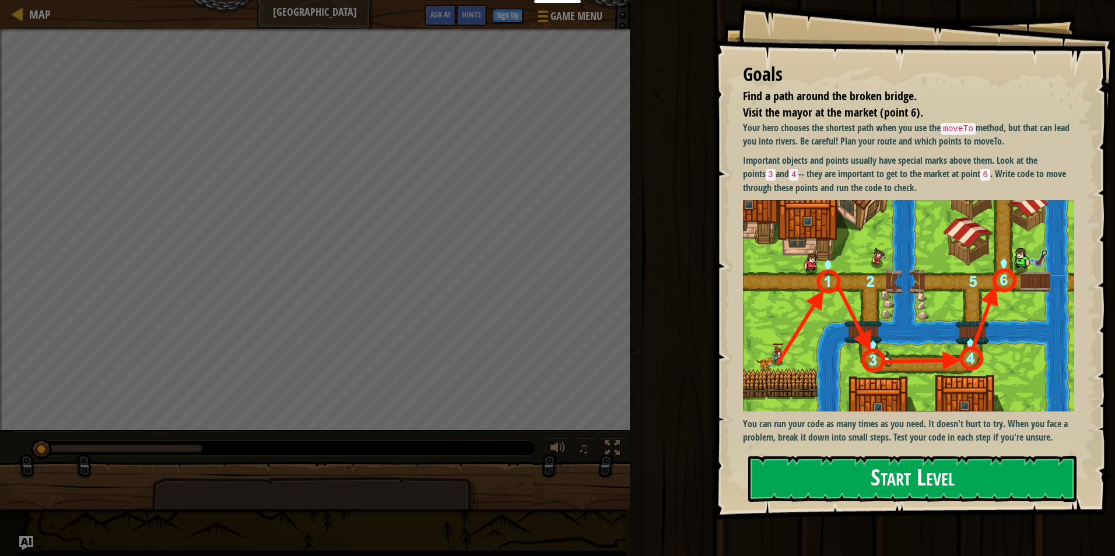
click at [800, 478] on button "Start Level" at bounding box center [912, 479] width 328 height 46
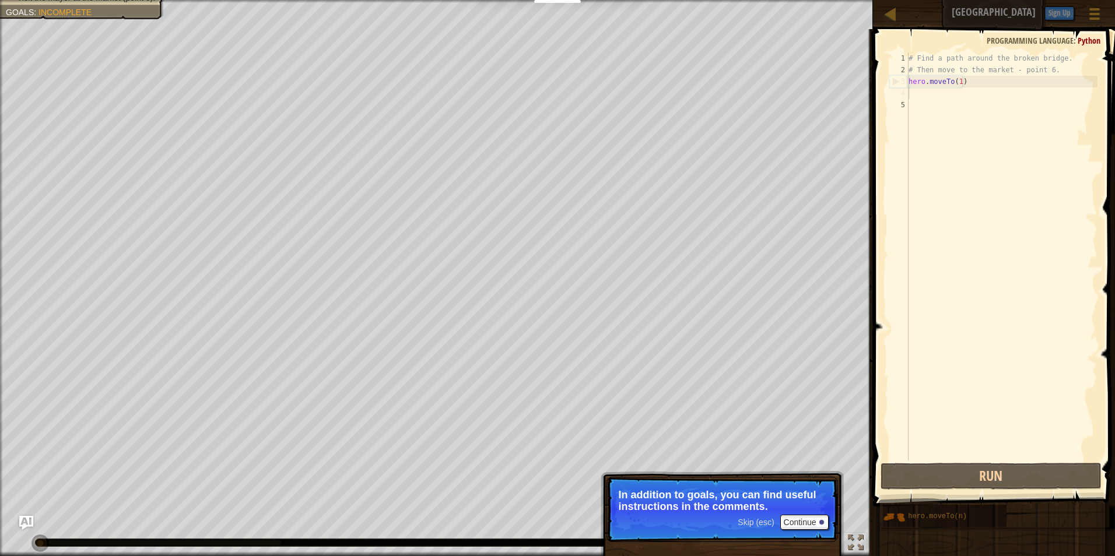
click at [922, 100] on div "# Find a path around the broken bridge. # Then move to the market - point 6. he…" at bounding box center [1001, 267] width 191 height 431
click at [964, 79] on div "# Find a path around the broken bridge. # Then move to the market - point 6. he…" at bounding box center [1001, 267] width 191 height 431
type textarea "hero.moveTo(1)"
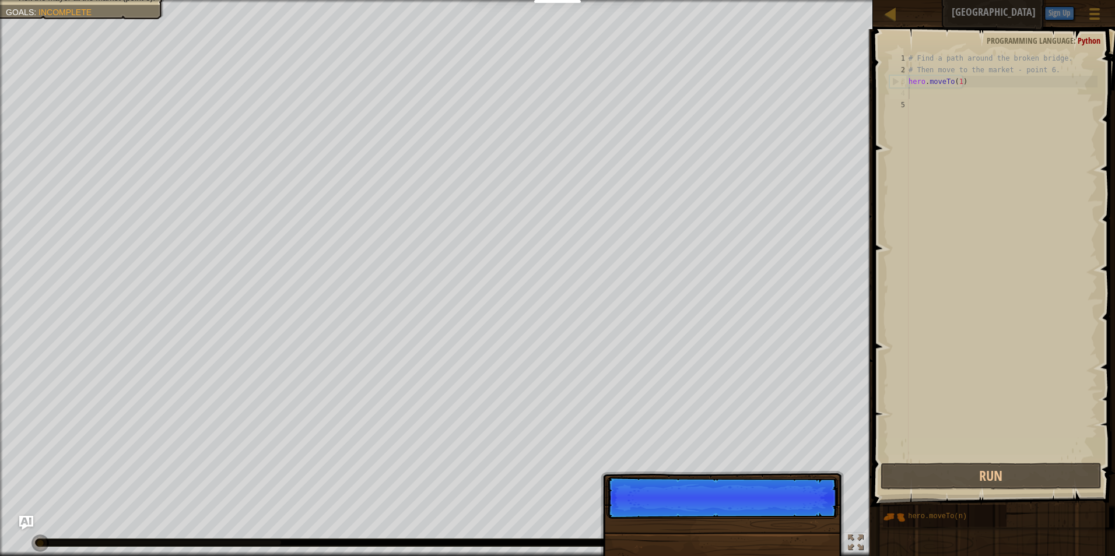
click at [951, 93] on div "# Find a path around the broken bridge. # Then move to the market - point 6. he…" at bounding box center [1001, 267] width 191 height 431
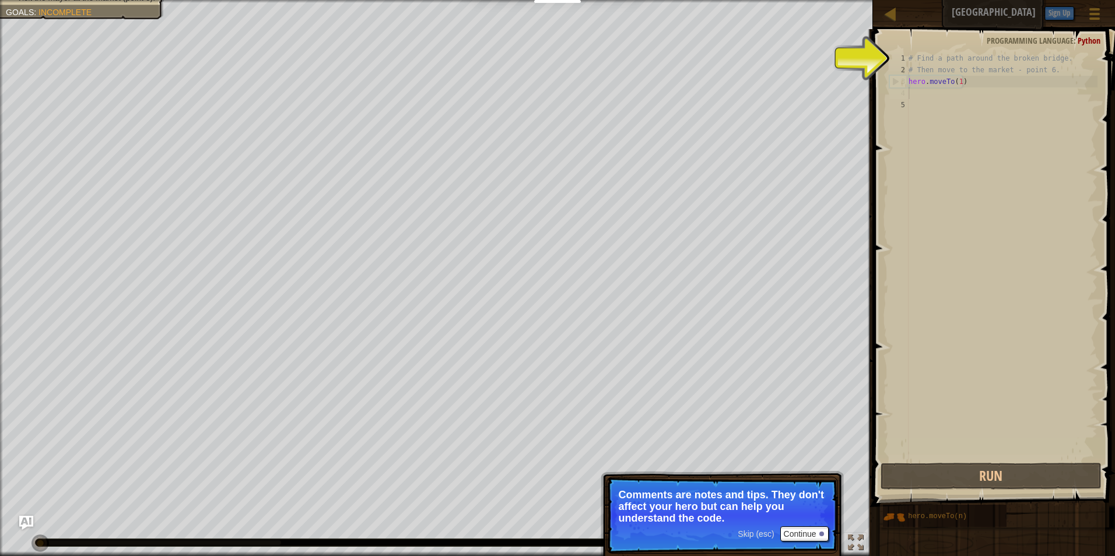
click at [744, 512] on p "Comments are notes and tips. They don't affect your hero but can help you under…" at bounding box center [722, 506] width 207 height 35
click at [767, 535] on span "Skip (esc)" at bounding box center [756, 533] width 36 height 9
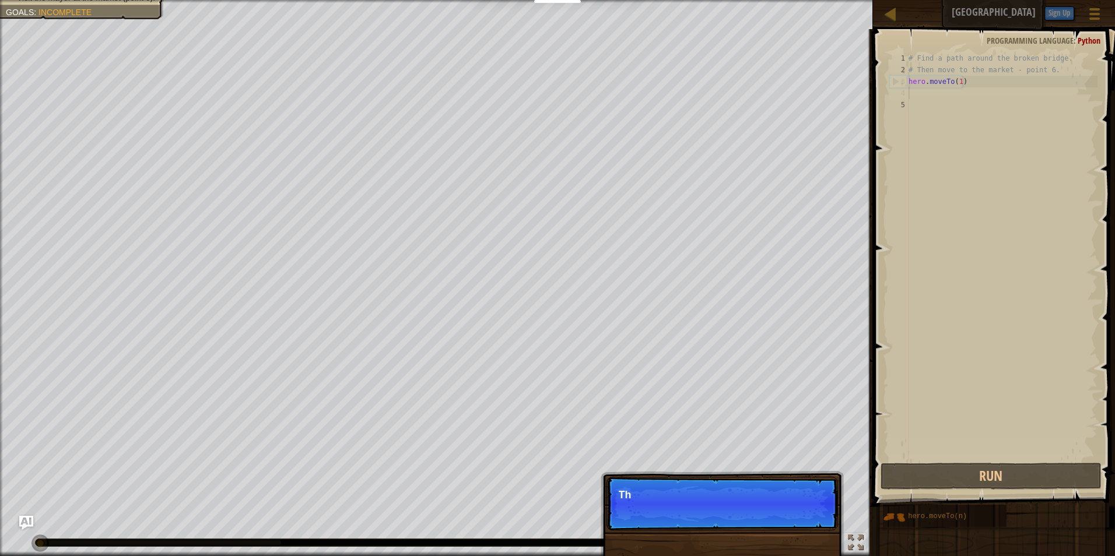
scroll to position [5, 0]
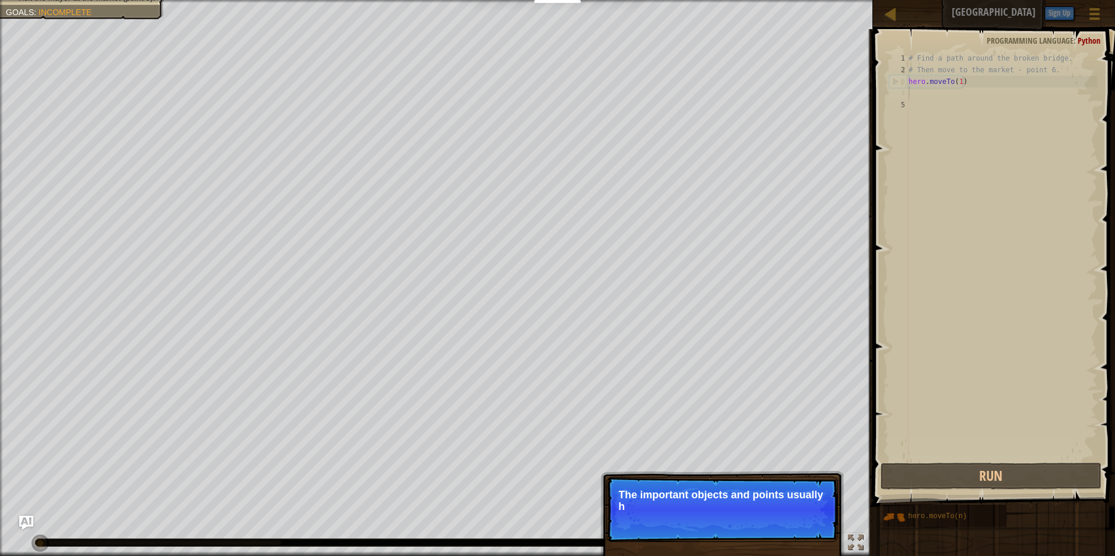
click at [786, 520] on p "Skip (esc) Continue The important objects and points usually h" at bounding box center [721, 509] width 231 height 65
click at [785, 525] on p "Skip (esc) Continue The important objects and points usually have special m" at bounding box center [721, 509] width 231 height 65
click at [780, 526] on button "Continue" at bounding box center [804, 522] width 48 height 15
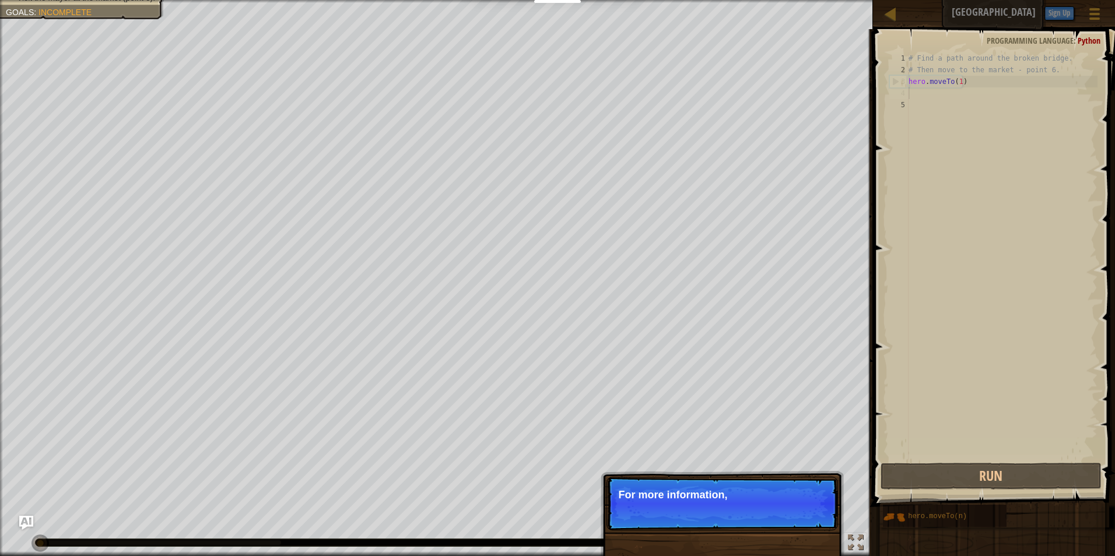
click at [767, 524] on p "Skip (esc) Continue For more information," at bounding box center [721, 504] width 231 height 54
click at [767, 525] on p "Skip (esc) Continue For more information, read t" at bounding box center [721, 504] width 231 height 54
click at [767, 519] on p "Skip (esc) Continue For more information, read the HINTS." at bounding box center [721, 504] width 231 height 54
click at [763, 511] on span "Skip (esc)" at bounding box center [756, 510] width 36 height 9
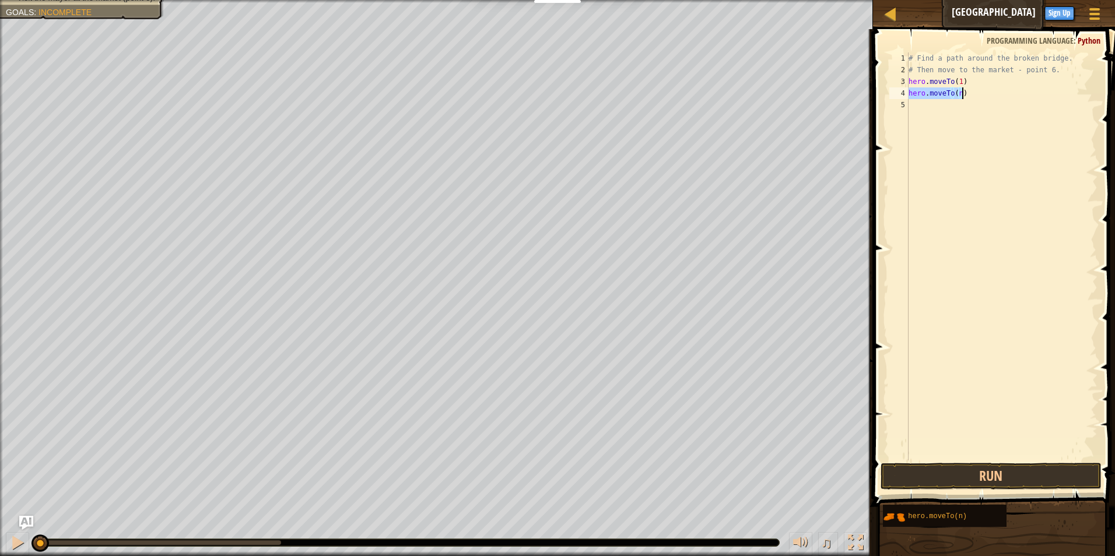
click at [958, 93] on div "# Find a path around the broken bridge. # Then move to the market - point 6. he…" at bounding box center [1001, 256] width 191 height 408
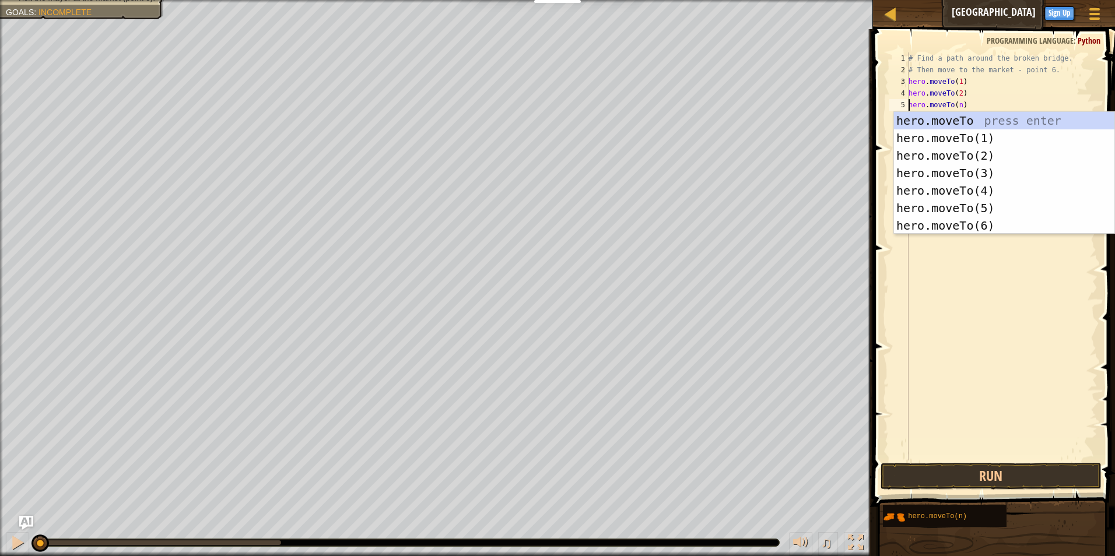
click at [958, 106] on div "# Find a path around the broken bridge. # Then move to the market - point 6. he…" at bounding box center [1001, 267] width 191 height 431
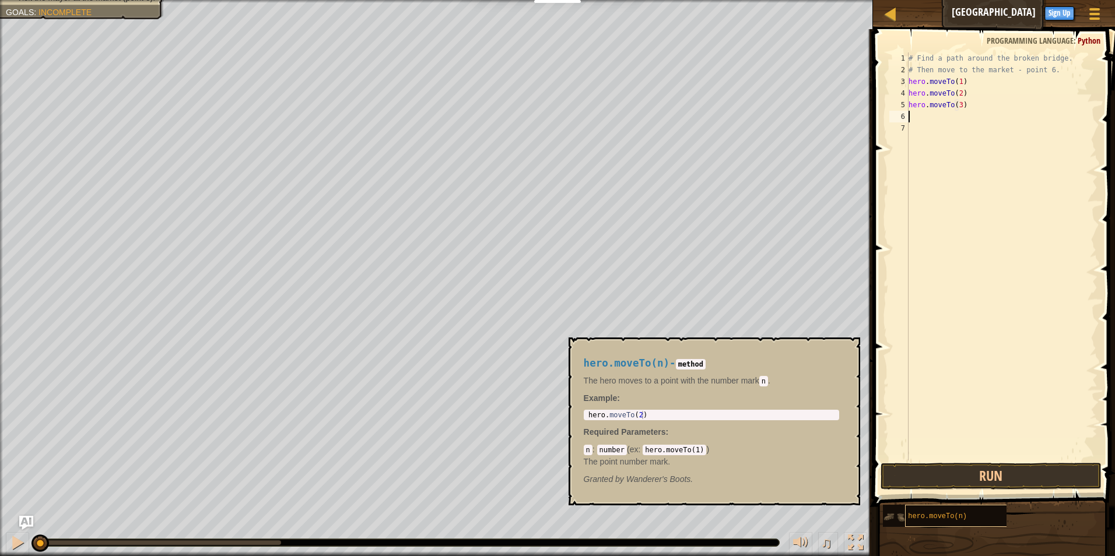
type textarea "hero.moveTo(3)"
click at [949, 514] on span "hero.moveTo(n)" at bounding box center [937, 516] width 59 height 8
type textarea "hero.moveTo(2)"
click at [640, 413] on div "hero . moveTo ( 2 )" at bounding box center [711, 423] width 251 height 24
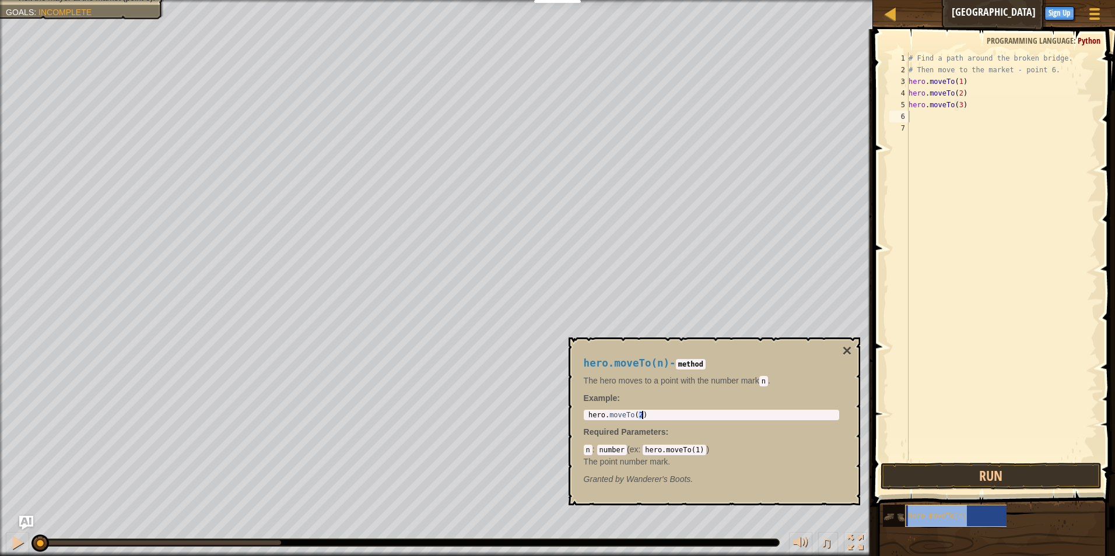
click at [917, 512] on div "hero.moveTo(n)" at bounding box center [960, 516] width 111 height 22
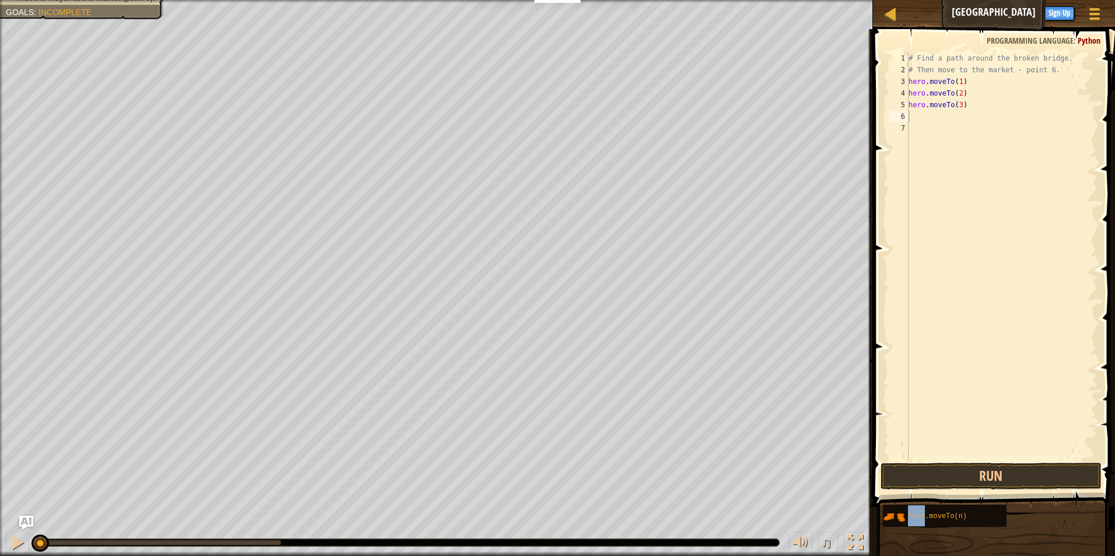
drag, startPoint x: 917, startPoint y: 512, endPoint x: 914, endPoint y: 117, distance: 395.3
click at [912, 117] on div "Hints 1 2 3 4 5 6 7 # Find a path around the broken bridge. # Then move to the …" at bounding box center [991, 289] width 245 height 521
click at [960, 114] on div "# Find a path around the broken bridge. # Then move to the market - point 6. he…" at bounding box center [1001, 256] width 191 height 408
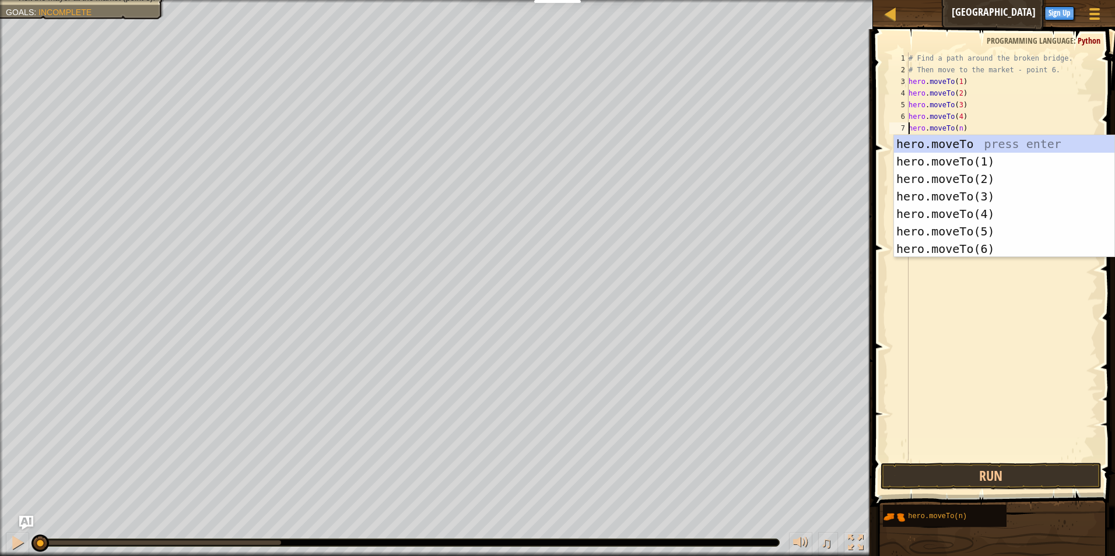
click at [996, 120] on div "# Find a path around the broken bridge. # Then move to the market - point 6. he…" at bounding box center [1001, 267] width 191 height 431
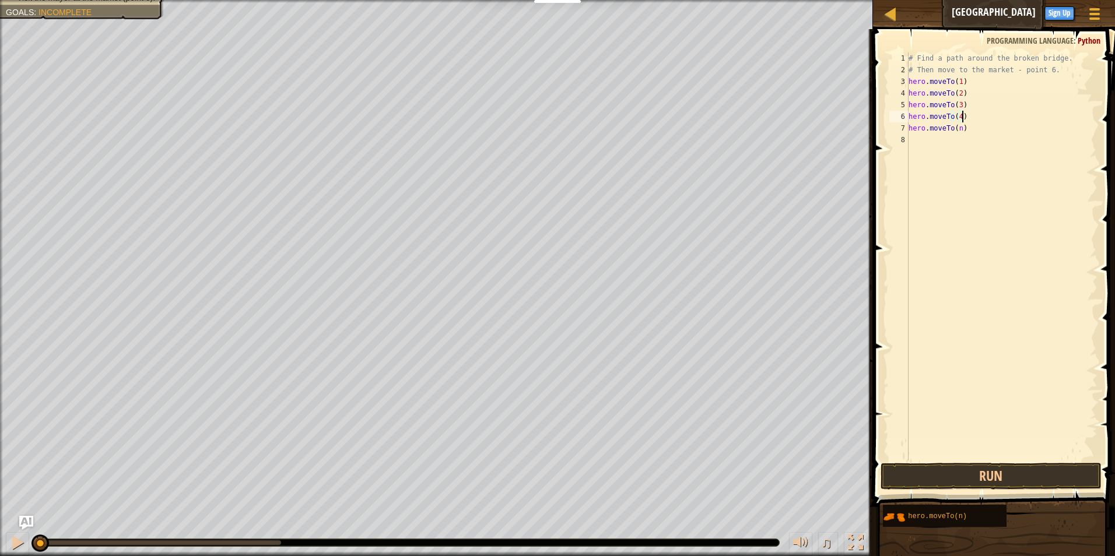
click at [997, 127] on div "# Find a path around the broken bridge. # Then move to the market - point 6. he…" at bounding box center [1001, 267] width 191 height 431
type textarea "hero.moveTo(n)"
click at [961, 128] on div "# Find a path around the broken bridge. # Then move to the market - point 6. he…" at bounding box center [1001, 267] width 191 height 431
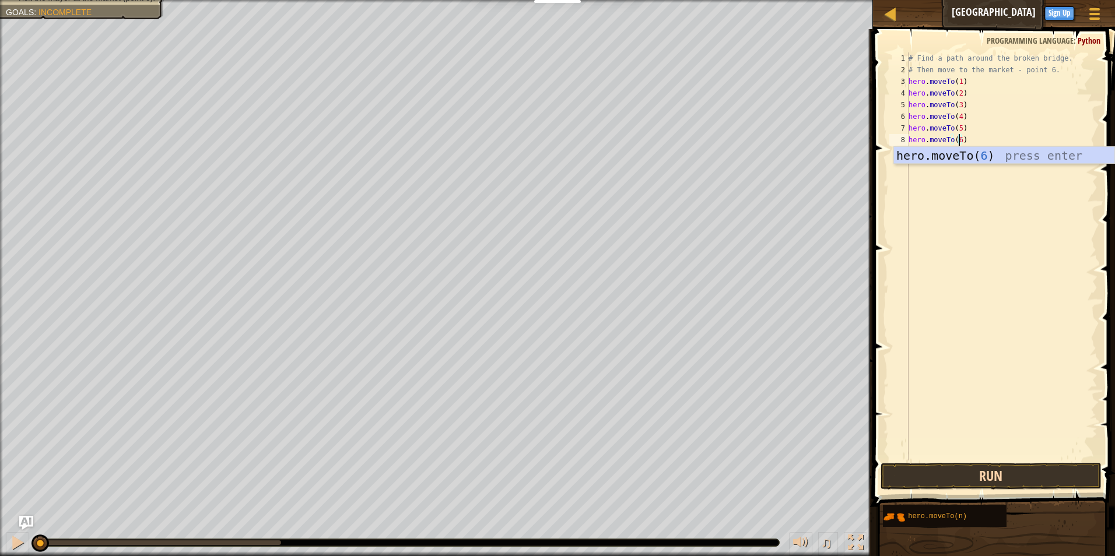
type textarea "hero.moveTo(6)"
click at [1035, 477] on button "Run" at bounding box center [991, 476] width 222 height 27
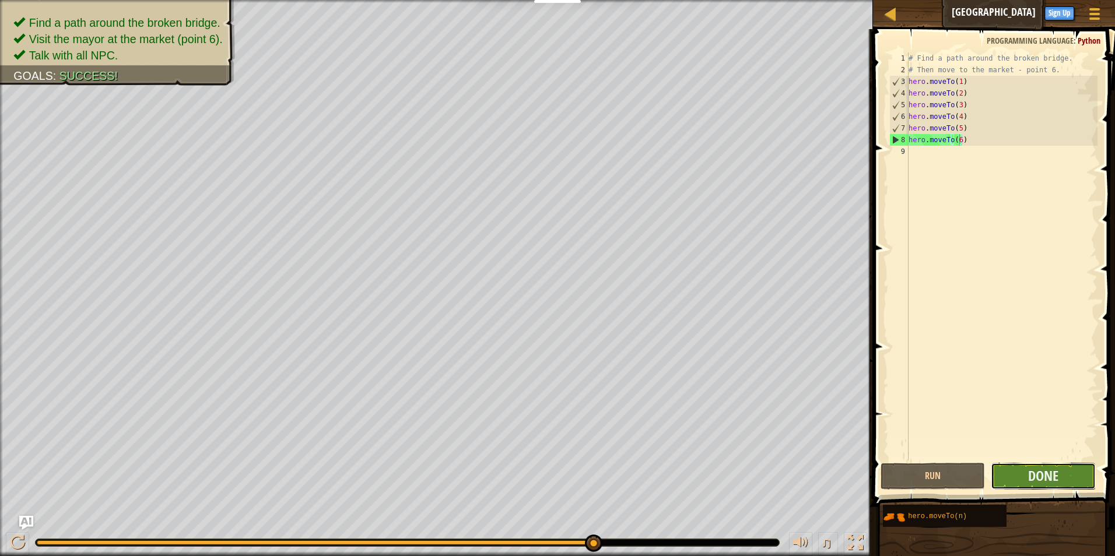
click at [1028, 466] on button "Done" at bounding box center [1043, 476] width 105 height 27
